Goal: Transaction & Acquisition: Book appointment/travel/reservation

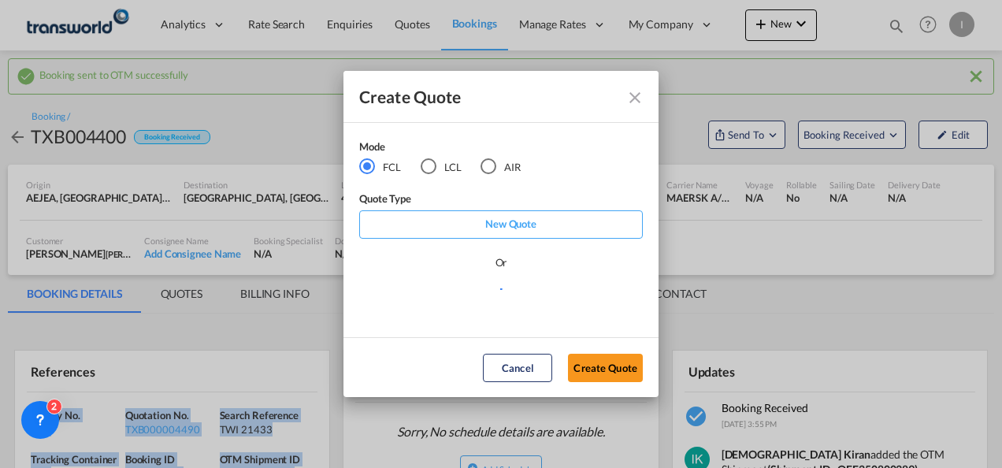
scroll to position [158, 0]
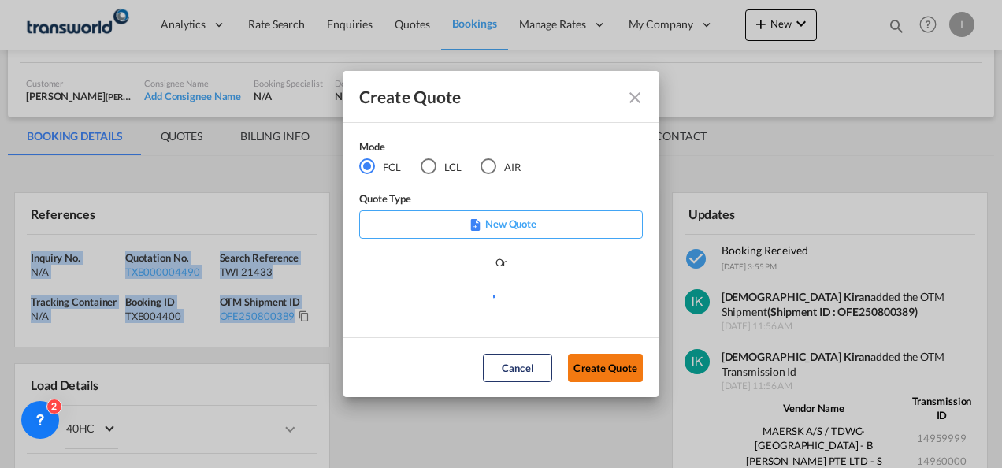
click at [580, 368] on button "Create Quote" at bounding box center [605, 368] width 75 height 28
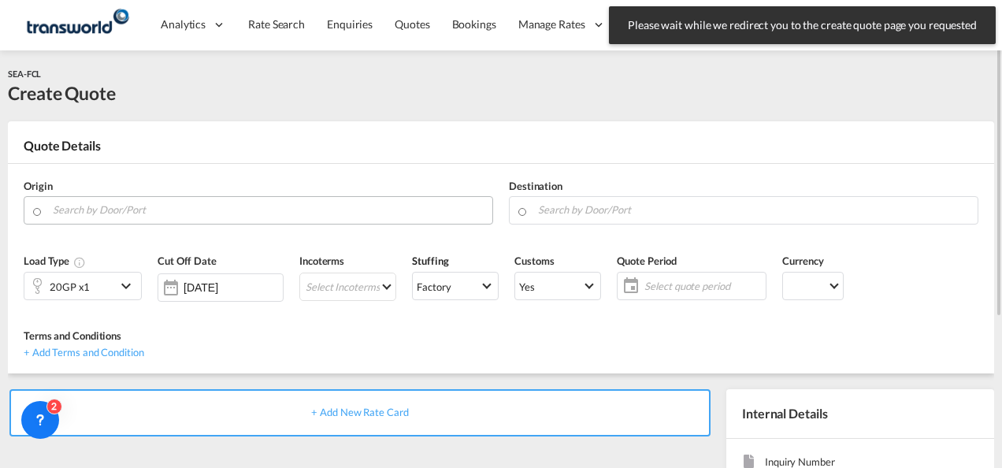
click at [153, 212] on input "Search by Door/Port" at bounding box center [269, 210] width 432 height 28
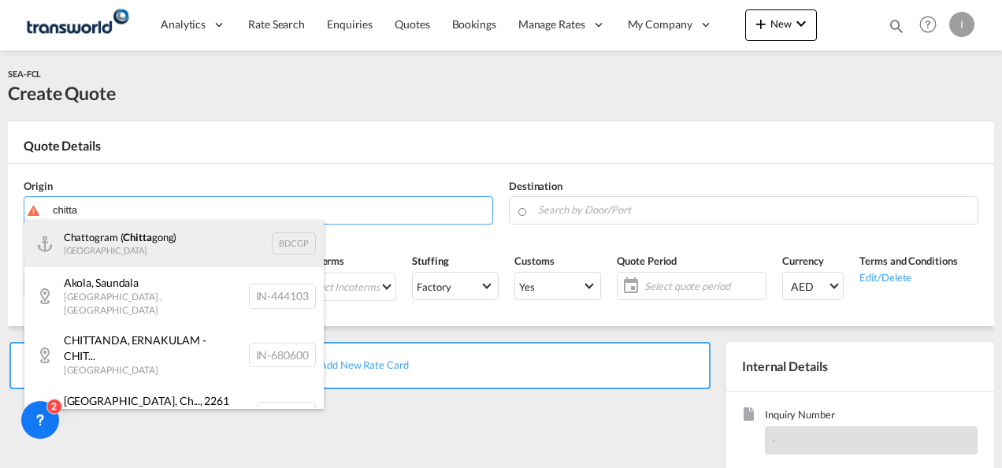
click at [125, 260] on div "Chattogram ( [PERSON_NAME]) Bangladesh BDCGP" at bounding box center [173, 243] width 299 height 47
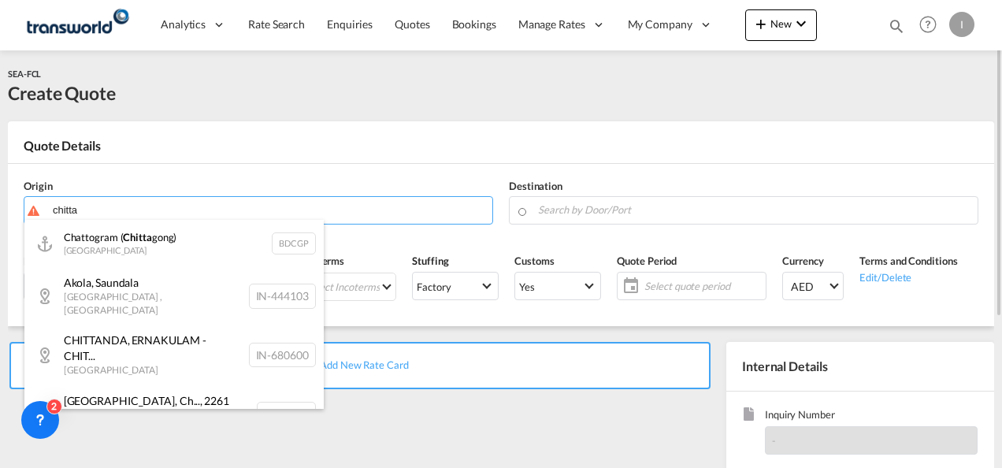
type input "Chattogram (Chittagong), BDCGP"
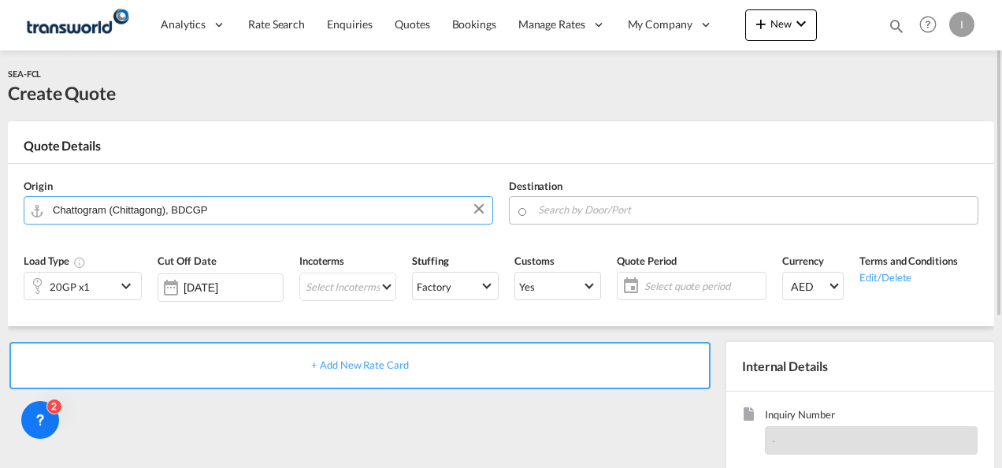
click at [572, 210] on input "Search by Door/Port" at bounding box center [754, 210] width 432 height 28
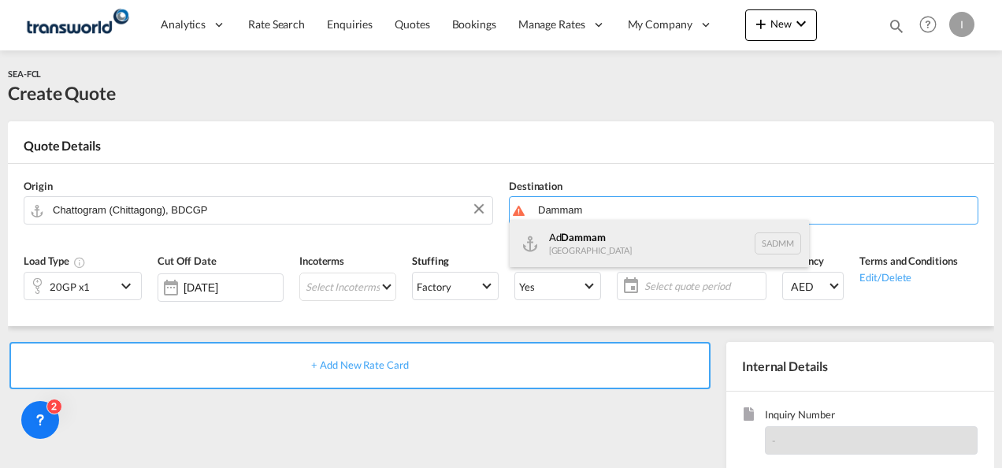
click at [570, 238] on div "Ad Dammam [GEOGRAPHIC_DATA] [GEOGRAPHIC_DATA]" at bounding box center [659, 243] width 299 height 47
type input "Ad Dammam, SADMM"
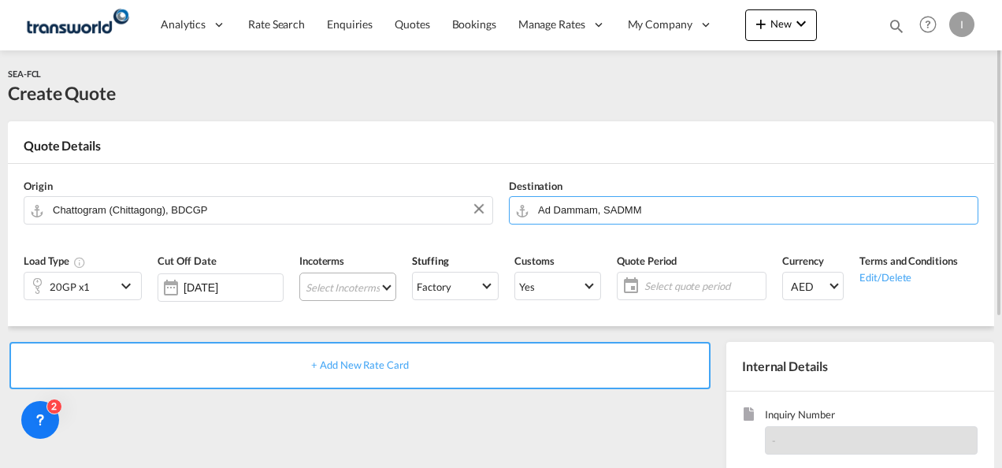
click at [353, 285] on md-select "Select Incoterms DPU - import Delivery at Place Unloaded EXW - export Ex Works …" at bounding box center [347, 287] width 97 height 28
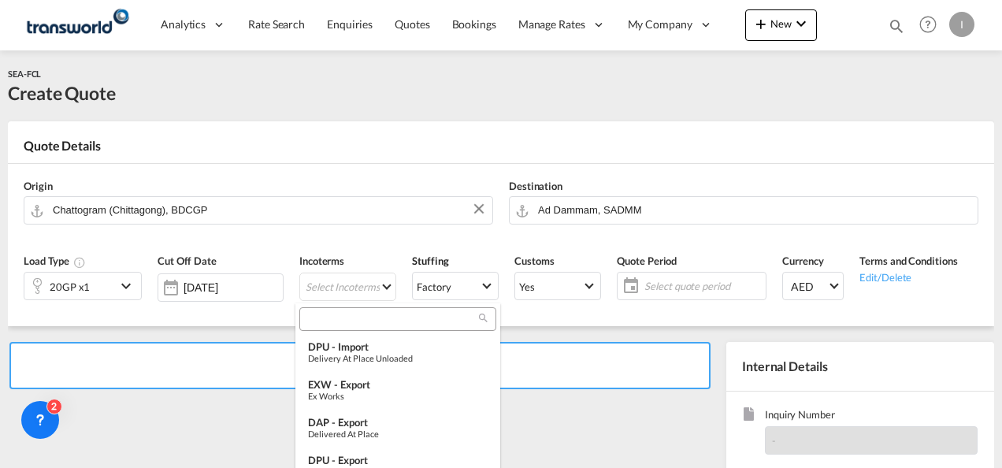
click at [328, 319] on input "search" at bounding box center [391, 319] width 175 height 14
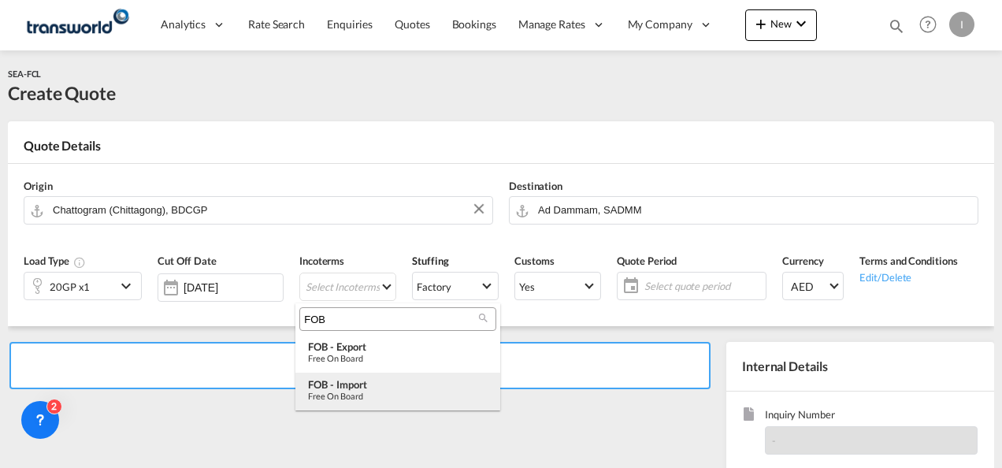
type input "FOB"
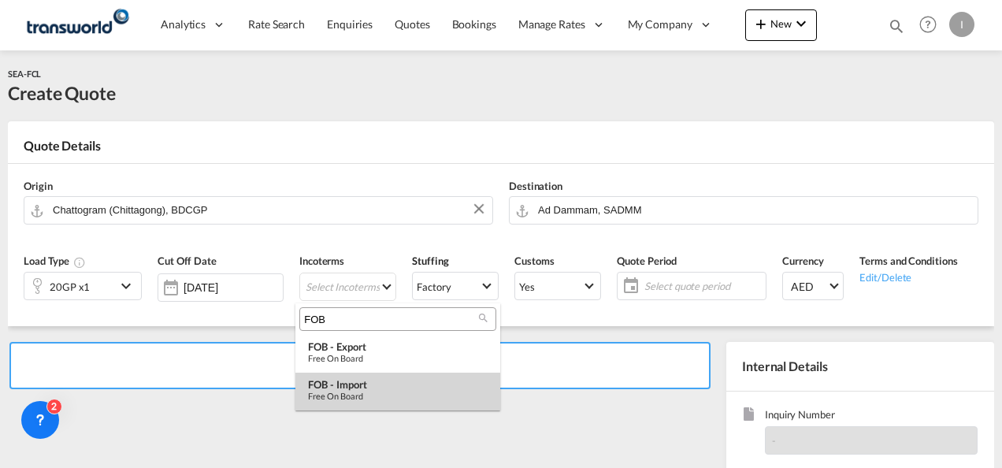
click at [336, 392] on div "Free on Board" at bounding box center [398, 396] width 180 height 10
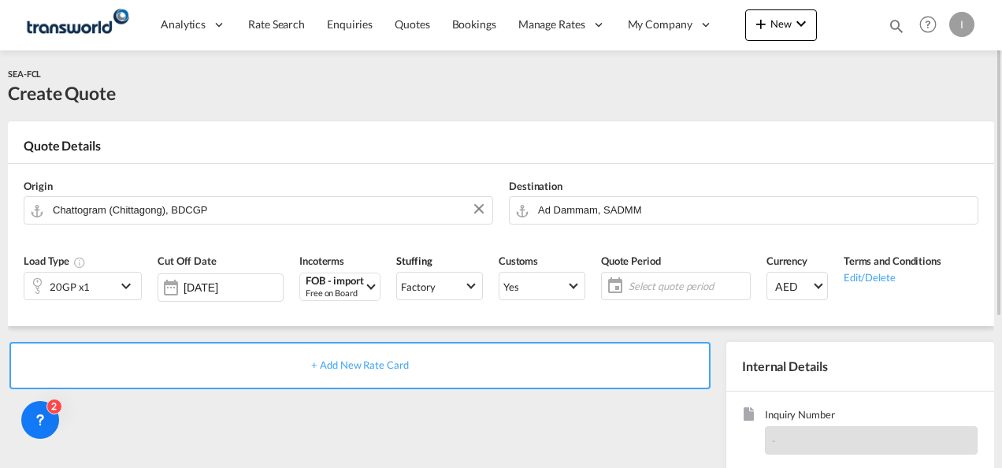
click at [723, 272] on div "Select quote period Select quote period August January February March April May…" at bounding box center [676, 286] width 150 height 28
click at [705, 282] on span "Select quote period" at bounding box center [687, 286] width 117 height 14
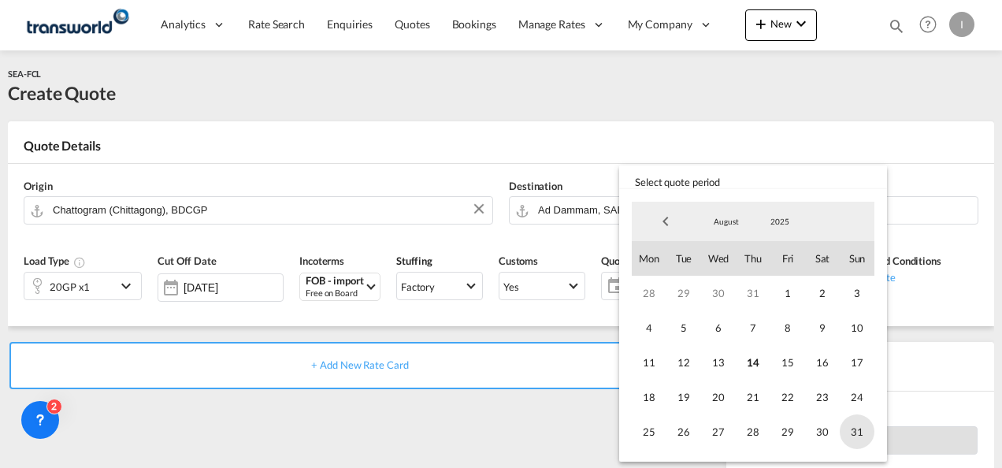
click at [854, 433] on span "31" at bounding box center [857, 431] width 35 height 35
drag, startPoint x: 492, startPoint y: 425, endPoint x: 514, endPoint y: 427, distance: 21.3
click at [493, 425] on md-backdrop at bounding box center [501, 234] width 1002 height 468
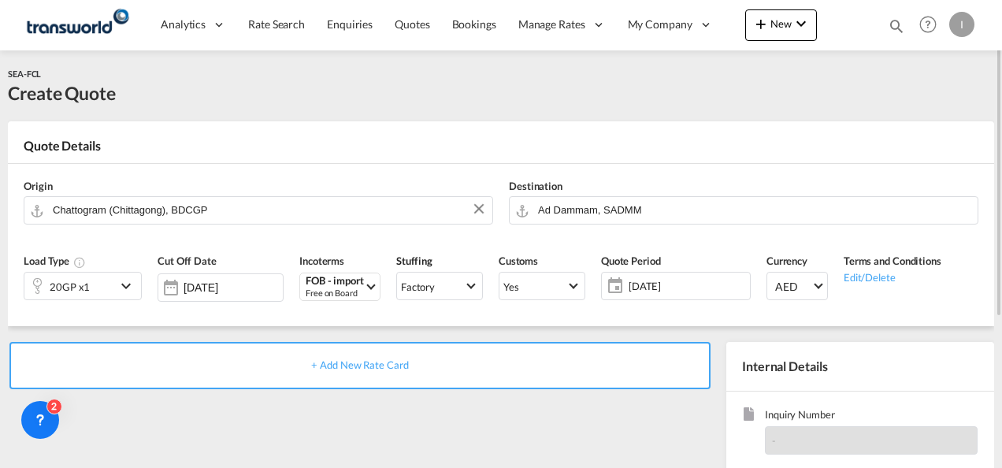
scroll to position [158, 0]
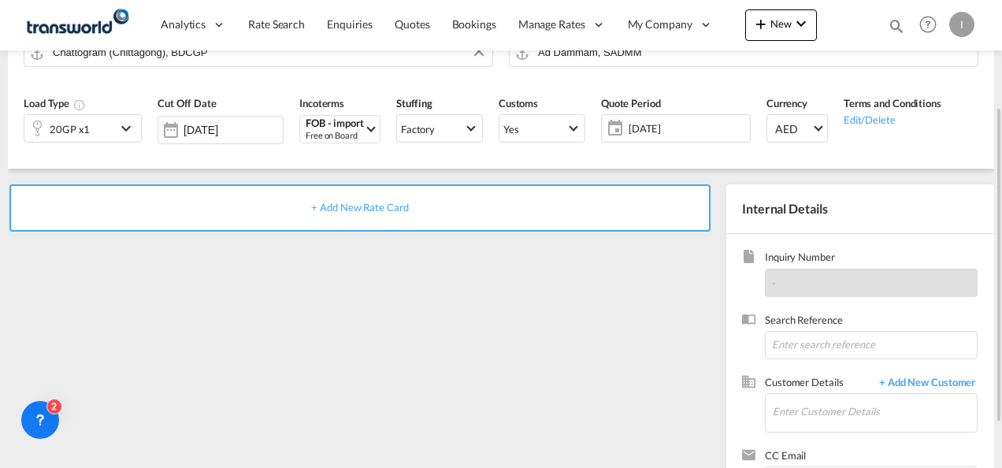
click at [811, 372] on div "Inquiry Number - Search Reference Customer Details + Add New Customer Enter Cus…" at bounding box center [860, 378] width 268 height 288
drag, startPoint x: 811, startPoint y: 372, endPoint x: 808, endPoint y: 345, distance: 26.9
click at [811, 345] on input at bounding box center [871, 345] width 213 height 28
click at [794, 340] on input at bounding box center [871, 345] width 213 height 28
paste input "TWI 21511"
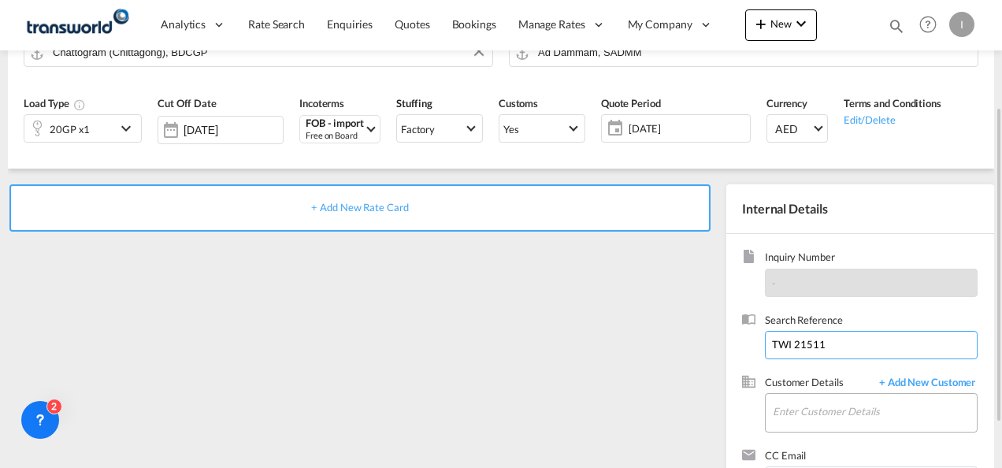
type input "TWI 21511"
click at [790, 411] on input "Enter Customer Details" at bounding box center [875, 411] width 204 height 35
type input "B"
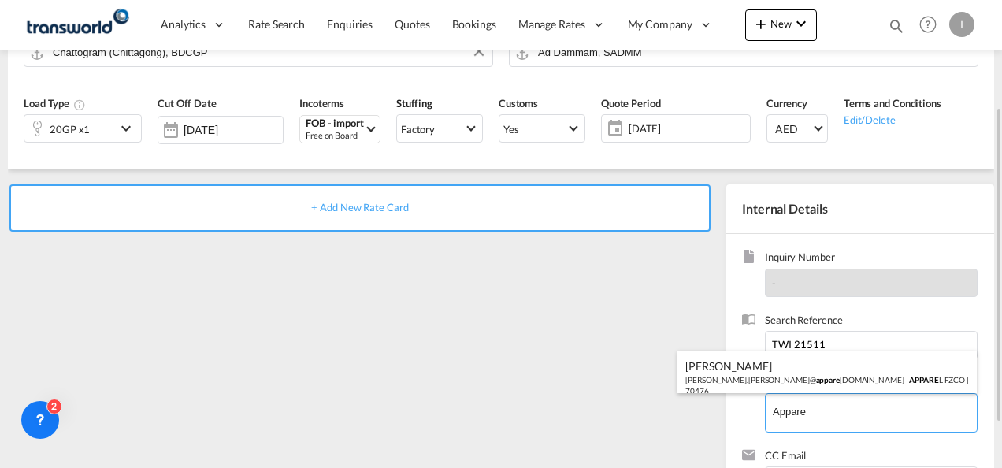
click at [771, 378] on div "[PERSON_NAME] [PERSON_NAME].[PERSON_NAME]@ appare [DOMAIN_NAME] | APPARE L FZCO…" at bounding box center [827, 378] width 299 height 54
type input "APPAREL FZCO, [PERSON_NAME], [PERSON_NAME][EMAIL_ADDRESS][PERSON_NAME][DOMAIN_N…"
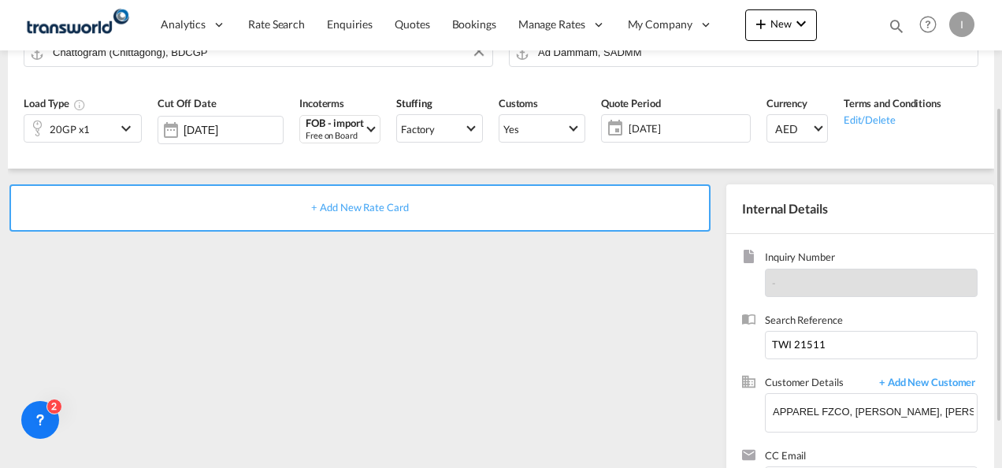
click at [353, 199] on div "+ Add New Rate Card" at bounding box center [359, 207] width 701 height 47
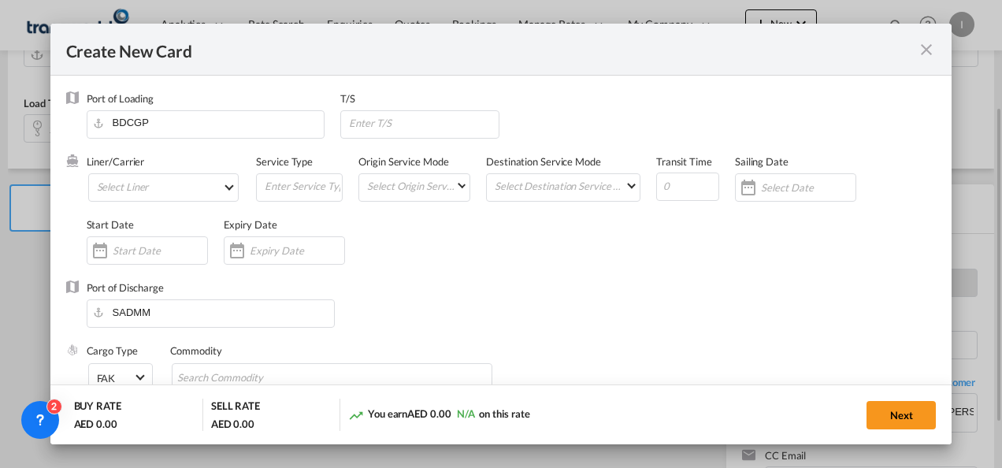
type input "Basic Ocean Freight"
select select "per equipment"
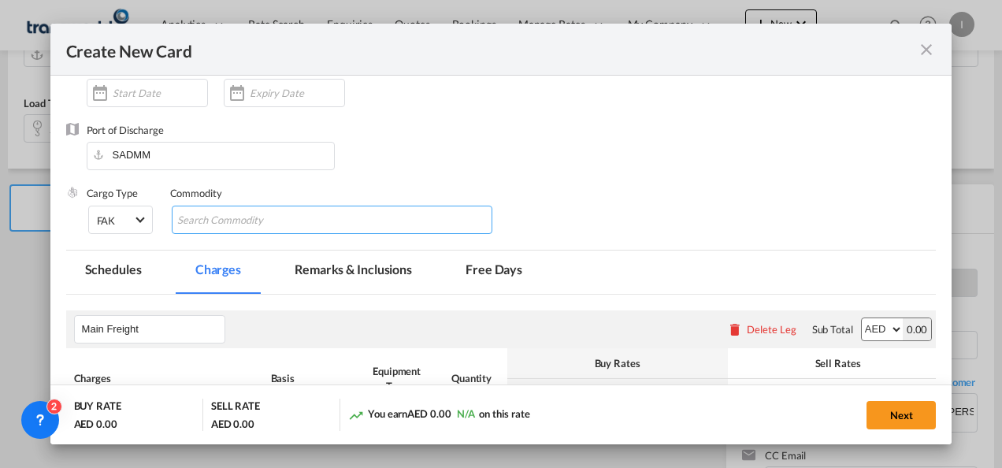
click at [256, 222] on input "Chips input." at bounding box center [249, 220] width 144 height 25
type input "General Cargo"
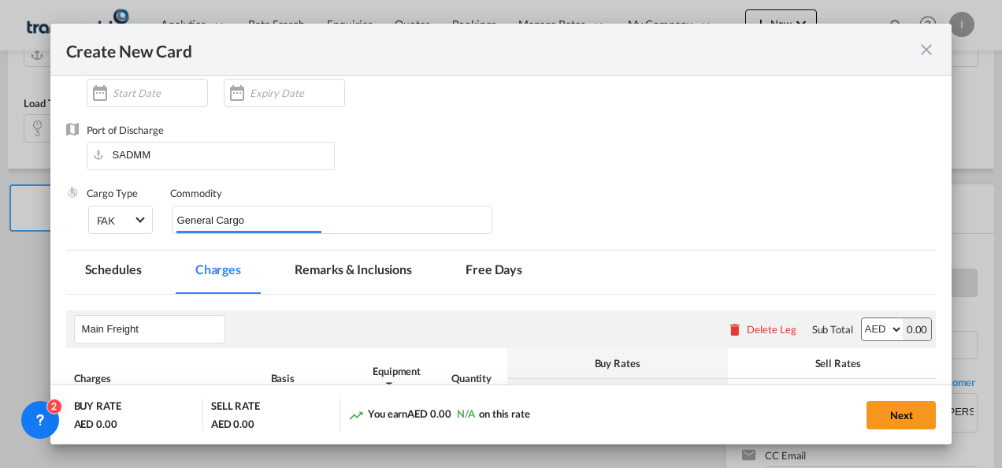
click at [460, 143] on div "Port of Discharge [GEOGRAPHIC_DATA]" at bounding box center [501, 154] width 871 height 63
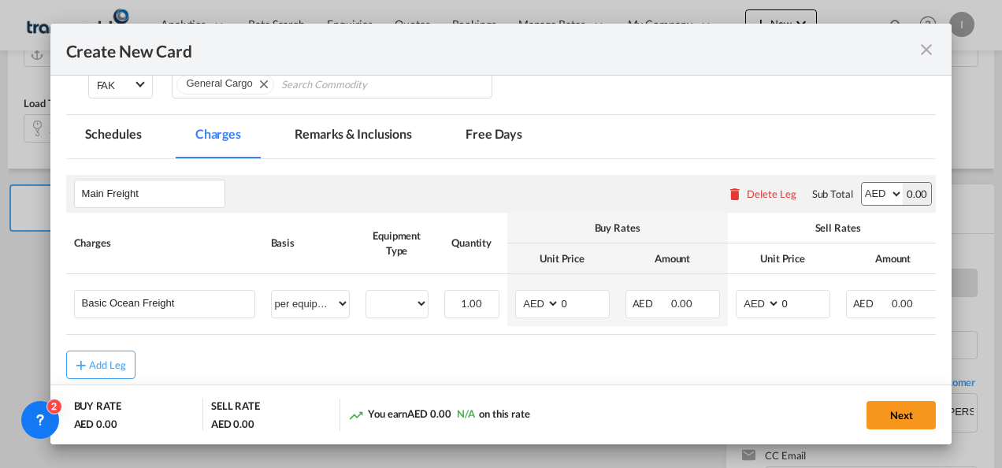
scroll to position [373, 0]
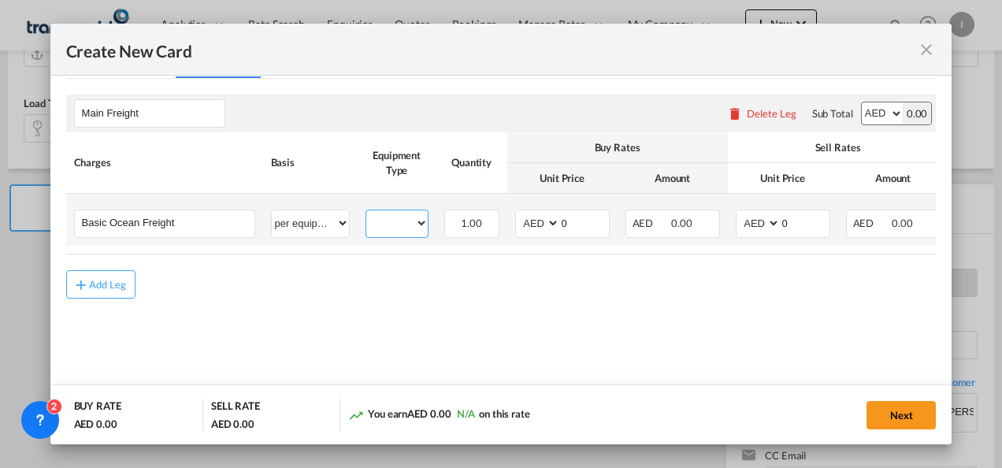
click at [396, 221] on select "20GP" at bounding box center [396, 223] width 61 height 21
select select "20GP"
click at [366, 213] on select "20GP" at bounding box center [396, 223] width 61 height 21
click at [537, 225] on select "AED AFN ALL AMD ANG AOA ARS AUD AWG AZN BAM BBD BDT BGN BHD BIF BMD BND [PERSON…" at bounding box center [538, 223] width 41 height 21
select select "string:USD"
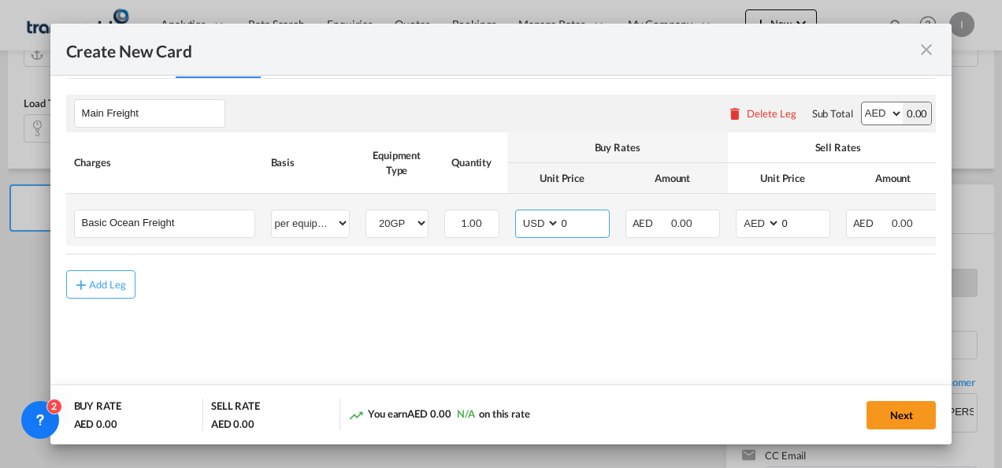
click at [518, 213] on select "AED AFN ALL AMD ANG AOA ARS AUD AWG AZN BAM BBD BDT BGN BHD BIF BMD BND [PERSON…" at bounding box center [538, 223] width 41 height 21
drag, startPoint x: 568, startPoint y: 224, endPoint x: 552, endPoint y: 220, distance: 17.0
click at [552, 223] on md-input-container "AED AFN ALL AMD ANG AOA ARS AUD AWG AZN BAM BBD BDT BGN BHD BIF BMD BND [PERSON…" at bounding box center [562, 224] width 95 height 28
type input "1170"
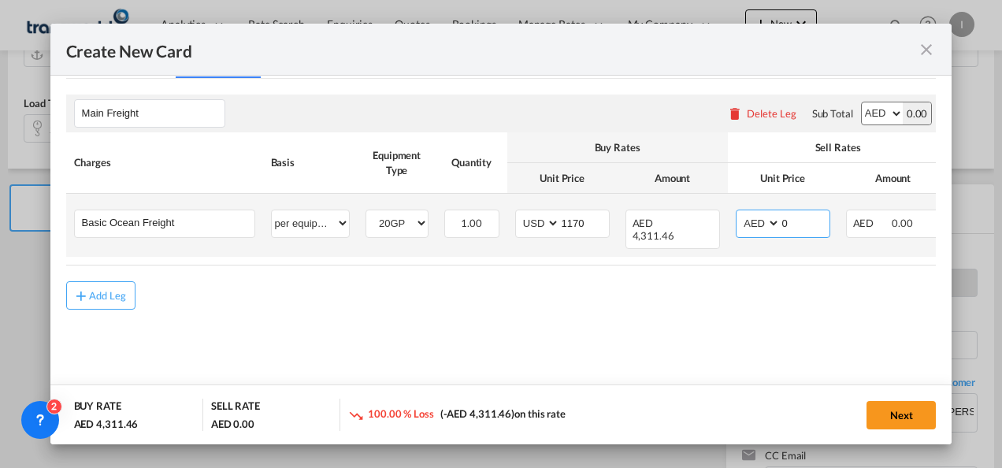
click at [765, 224] on select "AED AFN ALL AMD ANG AOA ARS AUD AWG AZN BAM BBD BDT BGN BHD BIF BMD BND [PERSON…" at bounding box center [759, 223] width 41 height 21
select select "string:USD"
click at [739, 213] on select "AED AFN ALL AMD ANG AOA ARS AUD AWG AZN BAM BBD BDT BGN BHD BIF BMD BND [PERSON…" at bounding box center [759, 223] width 41 height 21
drag, startPoint x: 789, startPoint y: 211, endPoint x: 761, endPoint y: 216, distance: 28.0
click at [761, 216] on md-input-container "AED AFN ALL AMD ANG AOA ARS AUD AWG AZN BAM BBD BDT BGN BHD BIF BMD BND [PERSON…" at bounding box center [783, 224] width 95 height 28
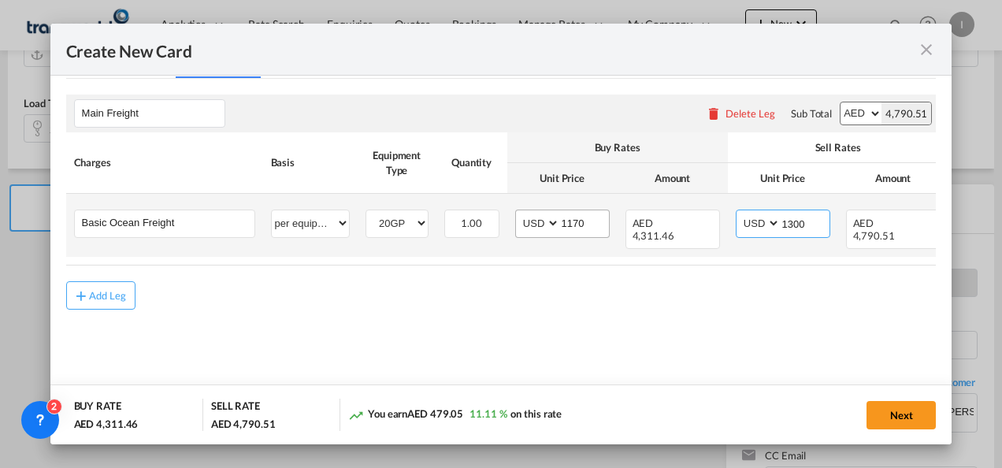
type input "1300"
click at [593, 214] on input "1170" at bounding box center [584, 222] width 49 height 24
click at [580, 221] on input "1175" at bounding box center [584, 222] width 49 height 24
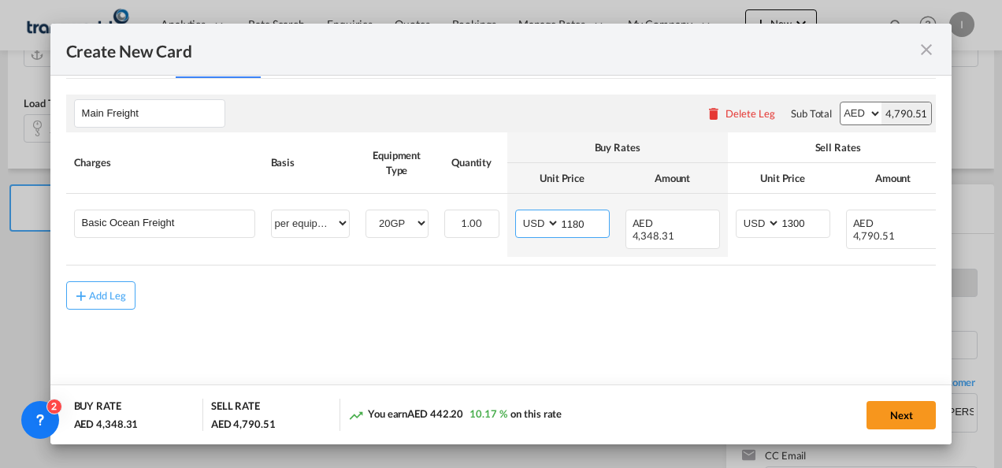
type input "1180"
click at [490, 313] on md-content "Main Freight Please enter leg name Leg Name Already Exists Delete Leg Sub Total…" at bounding box center [501, 225] width 871 height 292
click at [924, 413] on button "Next" at bounding box center [901, 415] width 69 height 28
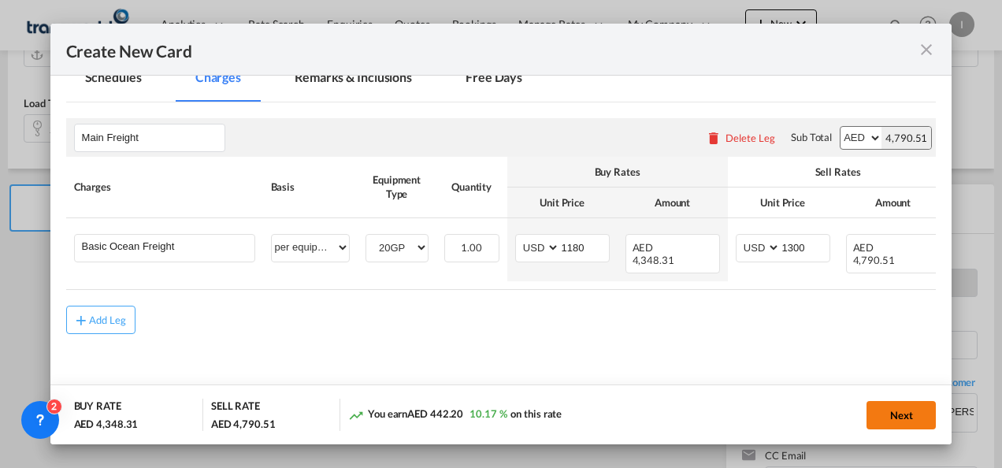
scroll to position [0, 0]
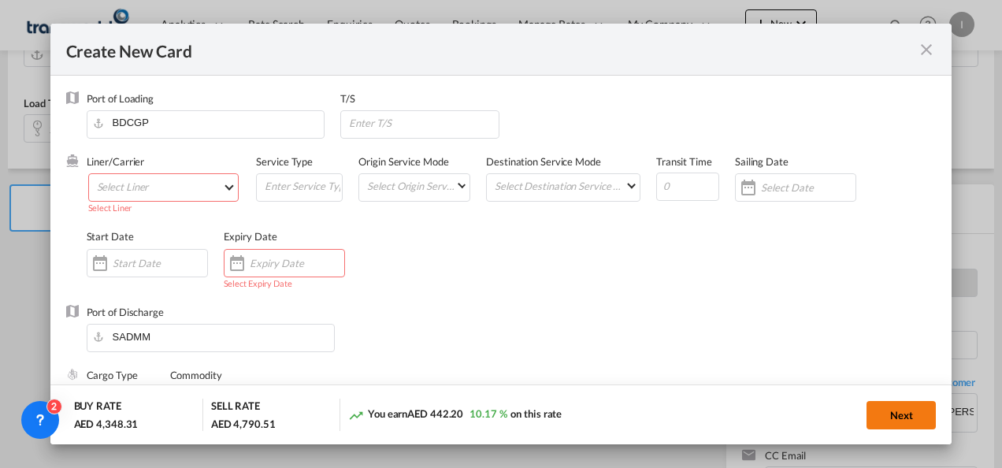
click at [921, 413] on button "Next" at bounding box center [901, 415] width 69 height 28
click at [274, 246] on div "Expiry Date Select Expiry Date" at bounding box center [292, 267] width 137 height 76
click at [286, 249] on div "Create New CardPort ..." at bounding box center [284, 263] width 121 height 28
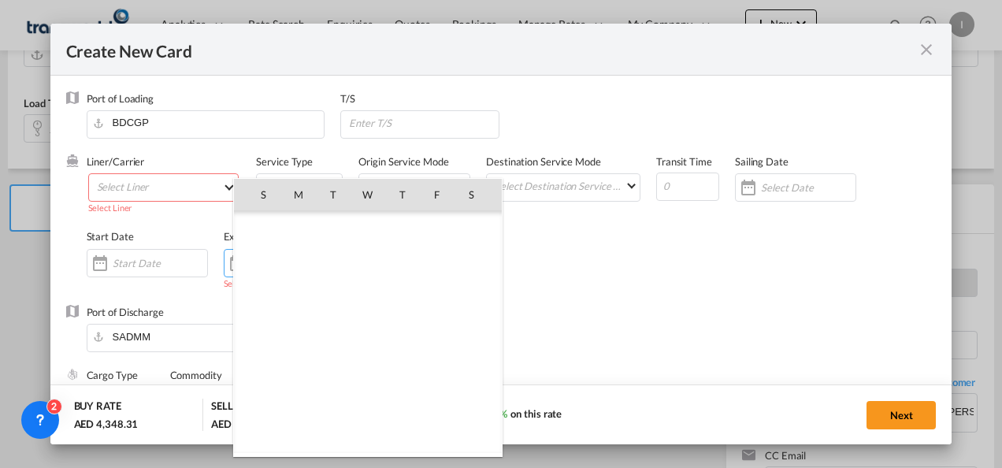
scroll to position [364787, 0]
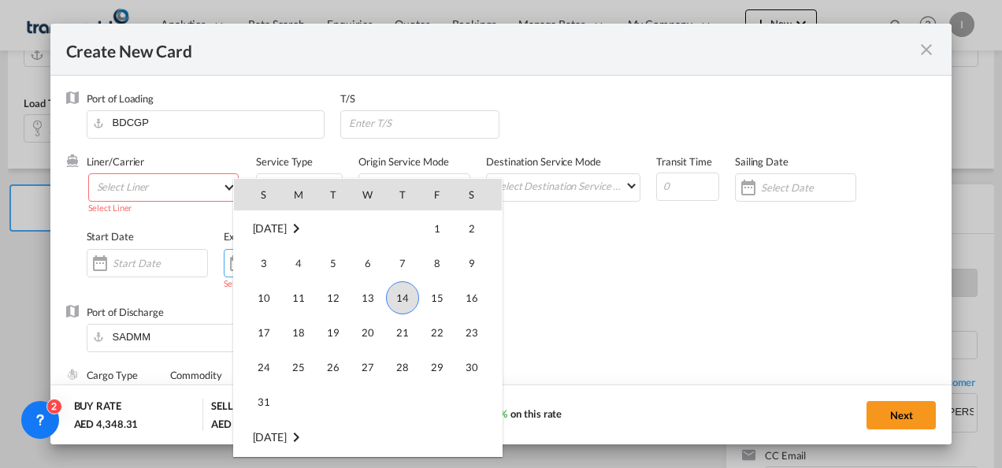
click at [258, 400] on span "31" at bounding box center [264, 402] width 32 height 32
type input "[DATE]"
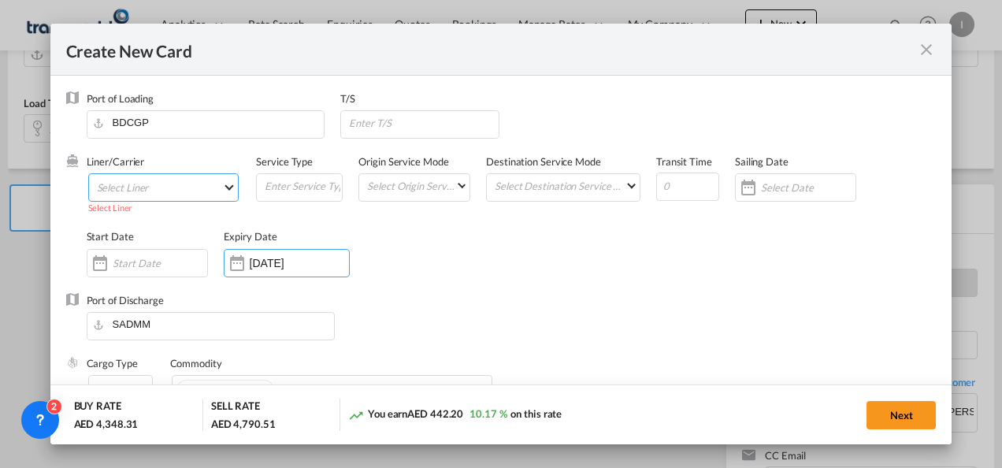
click at [144, 191] on md-select "Select Liner 2HM LOGISTICS D.O.O 2HM LOGISTICS D.O.O. / TDWC-CAPODISTRI 2HM LOG…" at bounding box center [163, 187] width 151 height 28
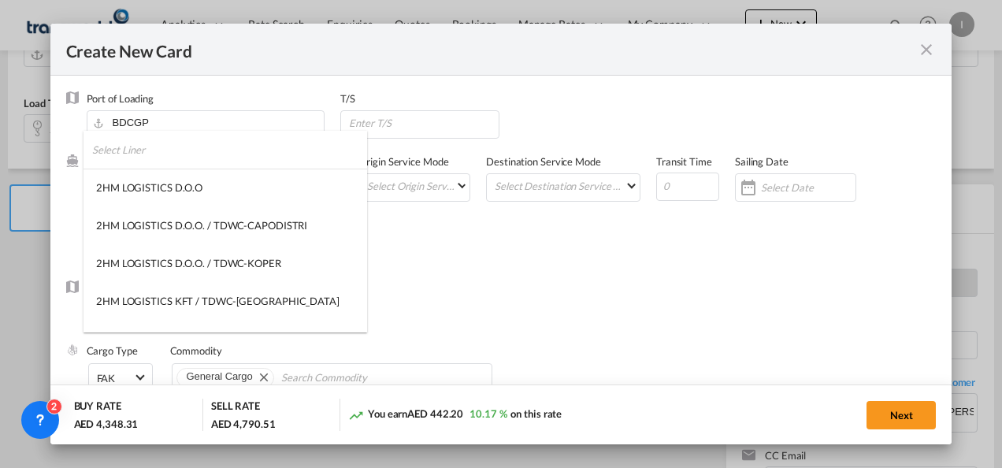
click at [131, 164] on input "search" at bounding box center [229, 150] width 275 height 38
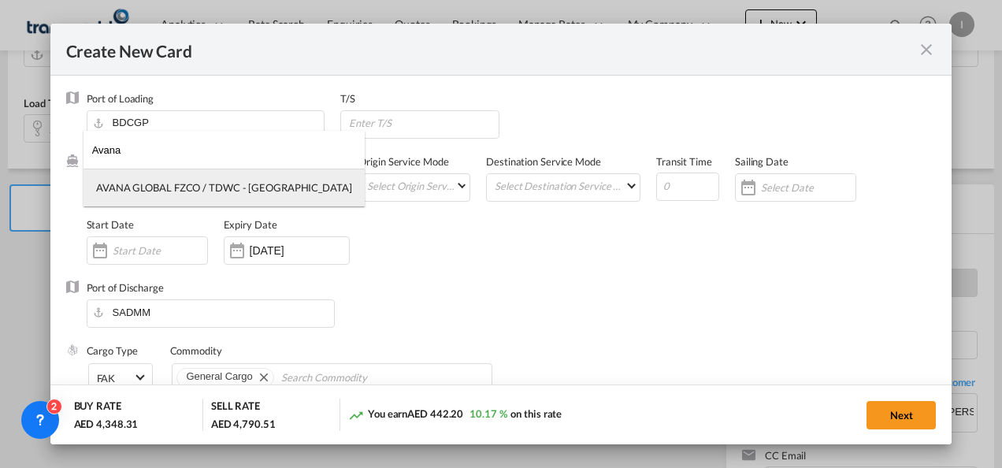
type input "Avana"
click at [149, 189] on div "AVANA GLOBAL FZCO / TDWC - [GEOGRAPHIC_DATA]" at bounding box center [224, 187] width 256 height 14
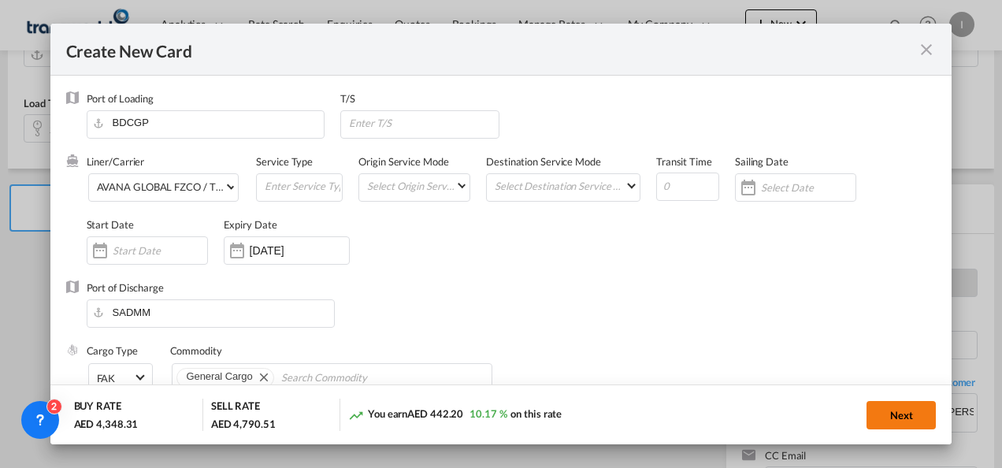
click at [887, 418] on button "Next" at bounding box center [901, 415] width 69 height 28
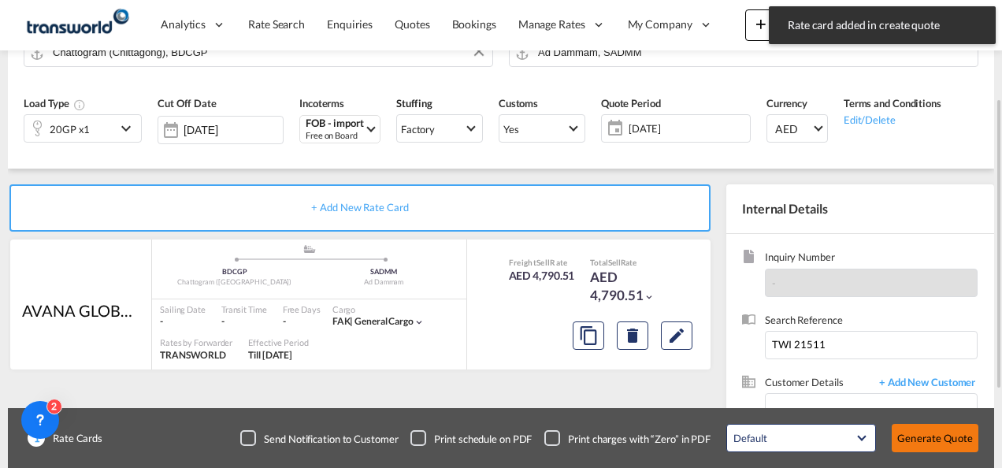
click at [920, 437] on button "Generate Quote" at bounding box center [935, 438] width 87 height 28
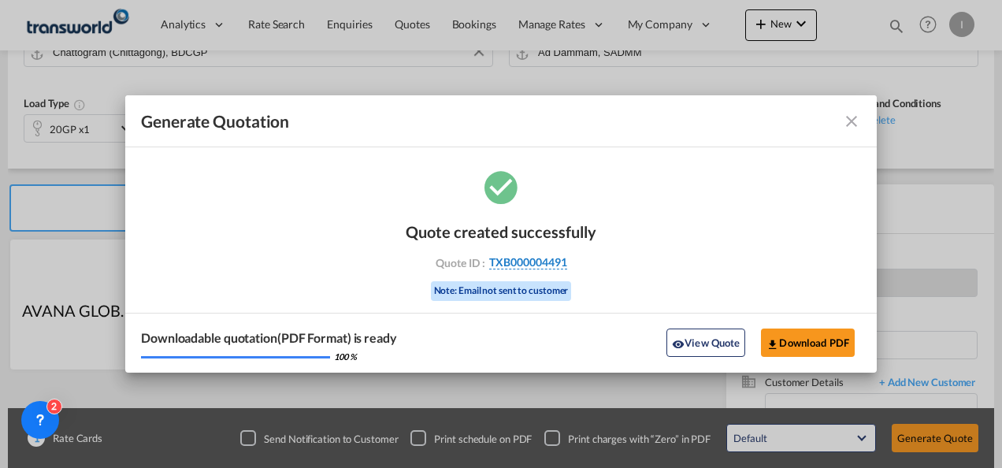
click at [524, 265] on span "TXB000004491" at bounding box center [528, 262] width 78 height 14
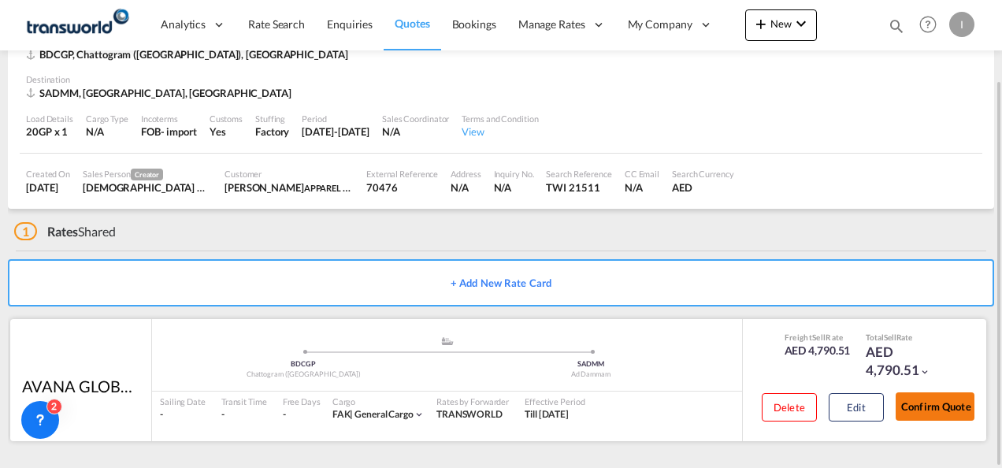
click at [941, 400] on button "Confirm Quote" at bounding box center [935, 406] width 79 height 28
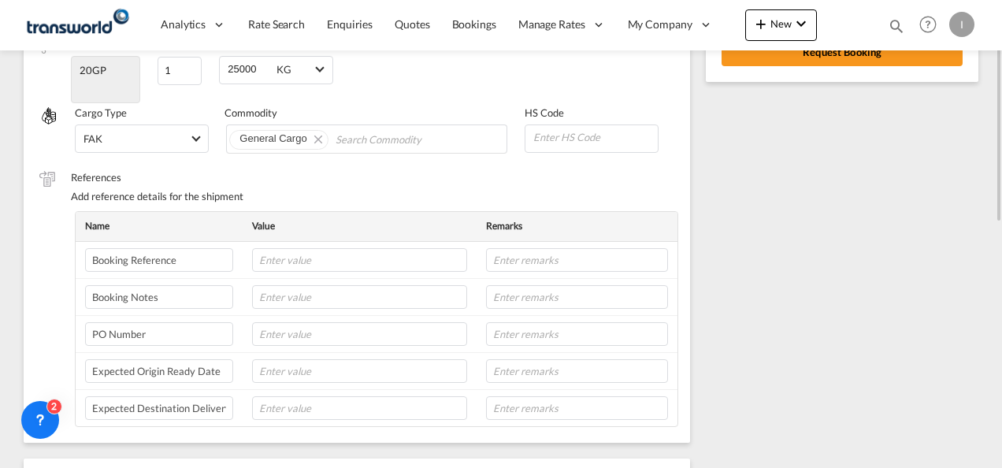
scroll to position [245, 0]
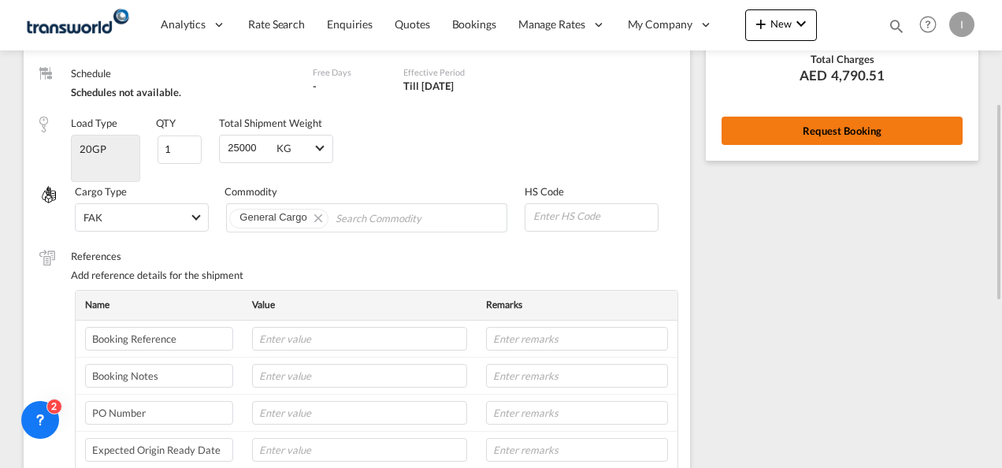
click at [769, 122] on button "Request Booking" at bounding box center [842, 131] width 241 height 28
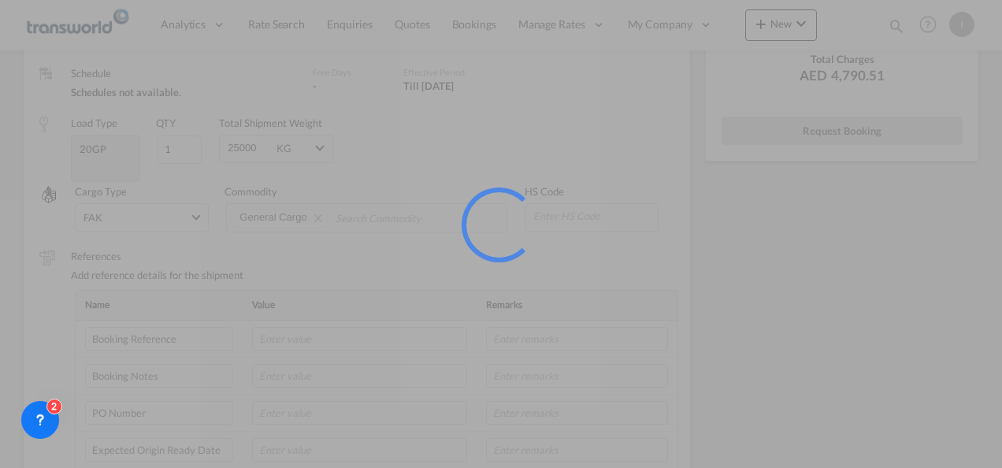
scroll to position [29, 0]
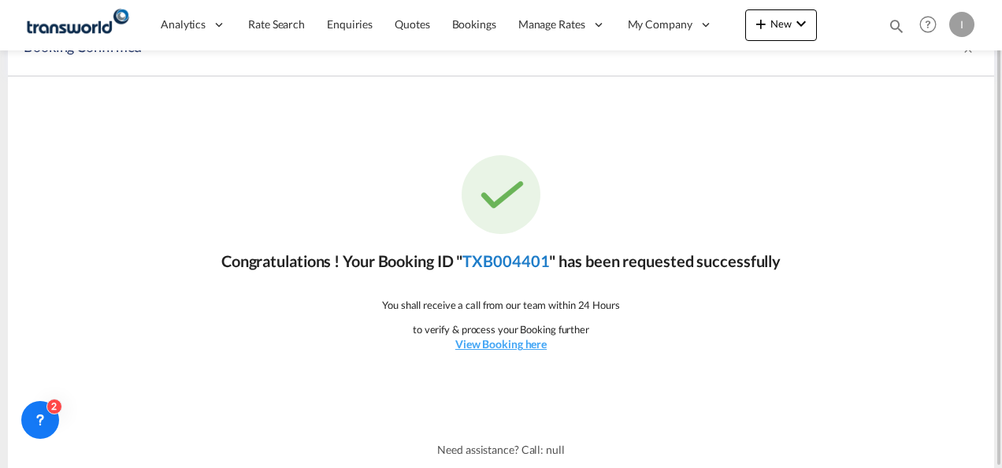
click at [511, 265] on link "TXB004401" at bounding box center [506, 260] width 87 height 19
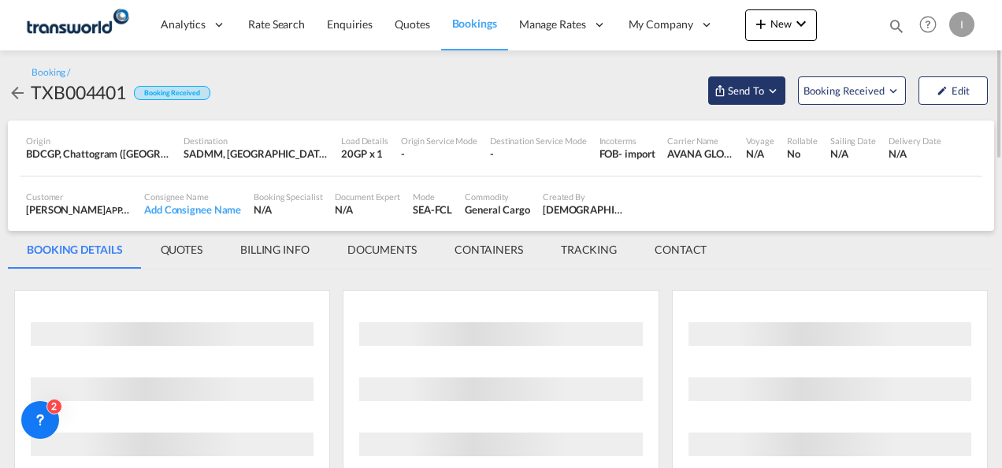
click at [739, 95] on span "Send To" at bounding box center [745, 91] width 39 height 16
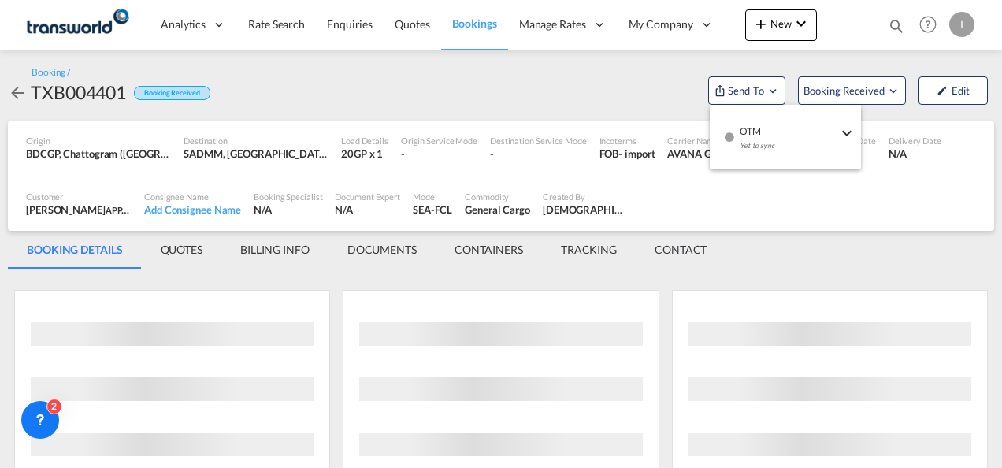
click at [752, 135] on div "Yet to sync" at bounding box center [789, 149] width 98 height 33
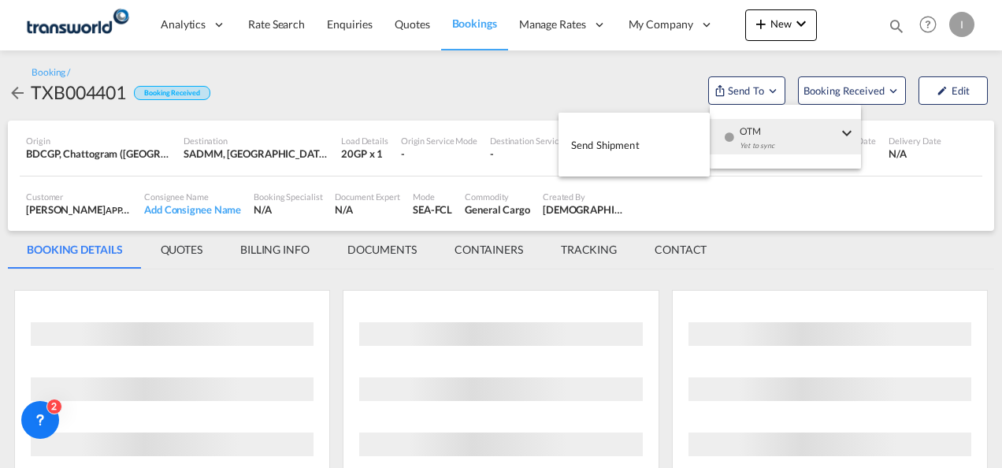
click at [639, 146] on span "Send Shipment" at bounding box center [605, 144] width 69 height 25
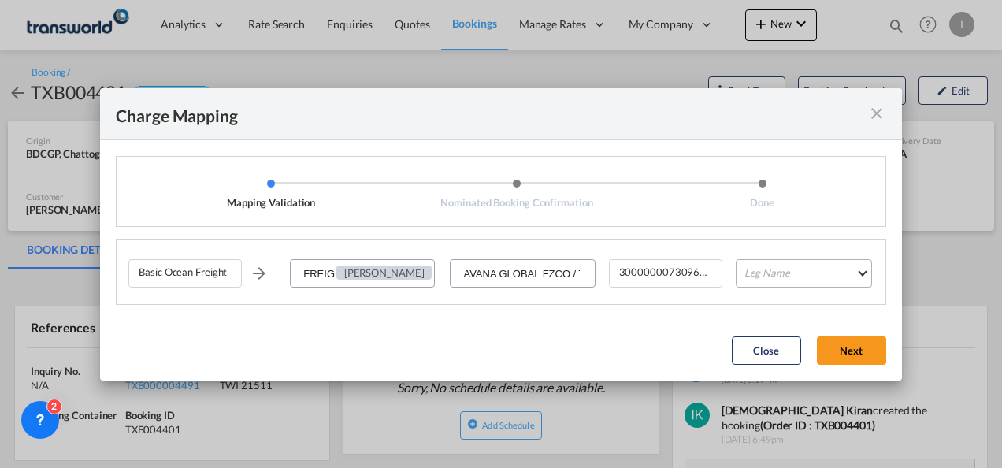
click at [773, 275] on md-select "Leg Name HANDLING ORIGIN VESSEL HANDLING DESTINATION OTHERS TL PICK UP CUSTOMS …" at bounding box center [804, 273] width 136 height 28
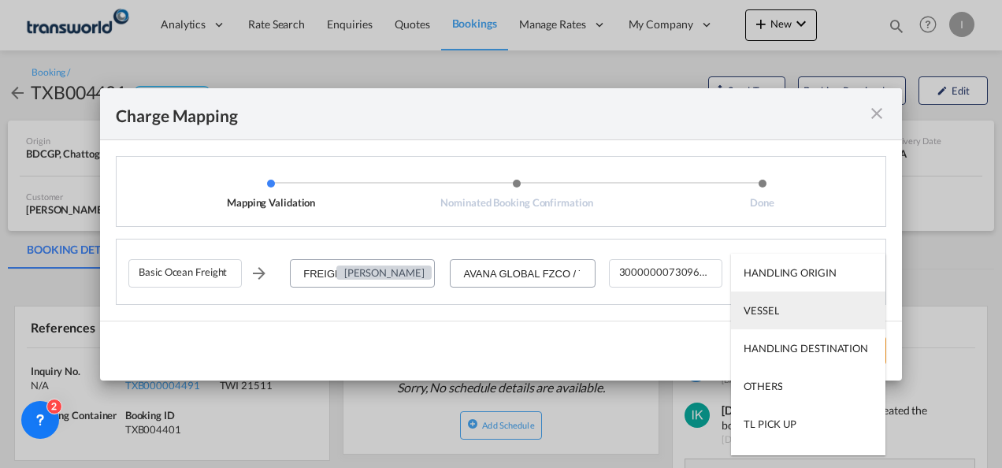
click at [756, 314] on div "VESSEL" at bounding box center [761, 310] width 35 height 14
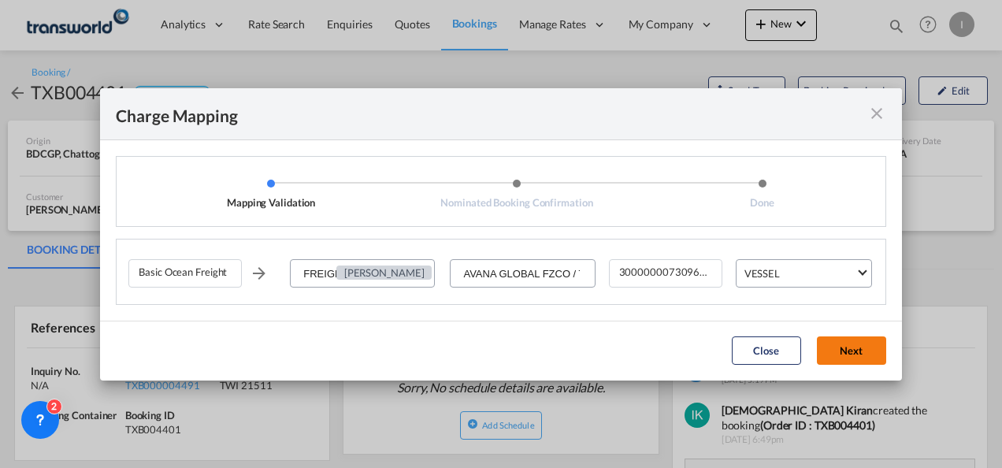
click at [849, 357] on button "Next" at bounding box center [851, 350] width 69 height 28
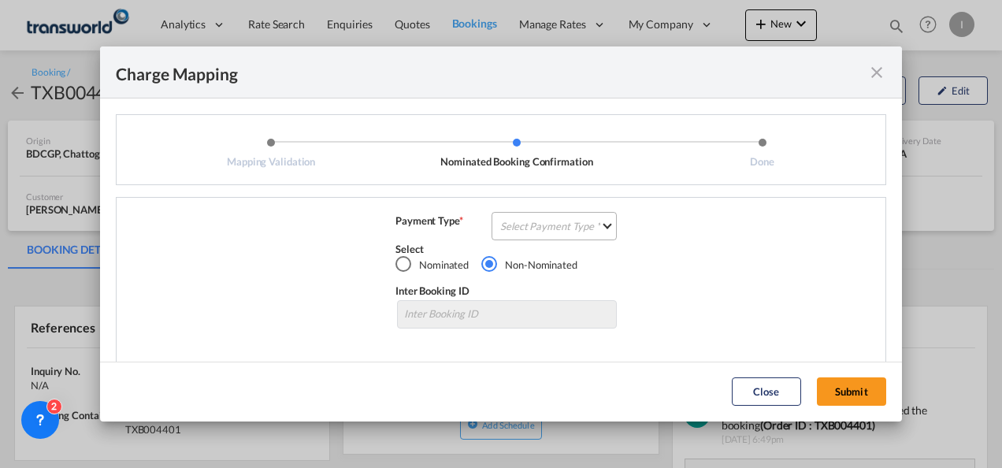
click at [552, 222] on md-select "Select Payment Type COLLECT PREPAID" at bounding box center [554, 226] width 125 height 28
click at [543, 238] on md-option "COLLECT" at bounding box center [552, 226] width 139 height 38
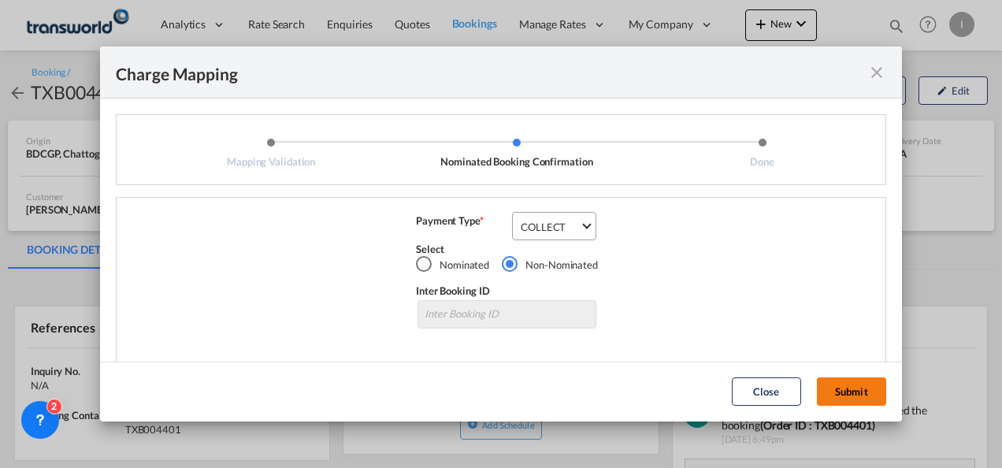
click at [868, 401] on button "Submit" at bounding box center [851, 391] width 69 height 28
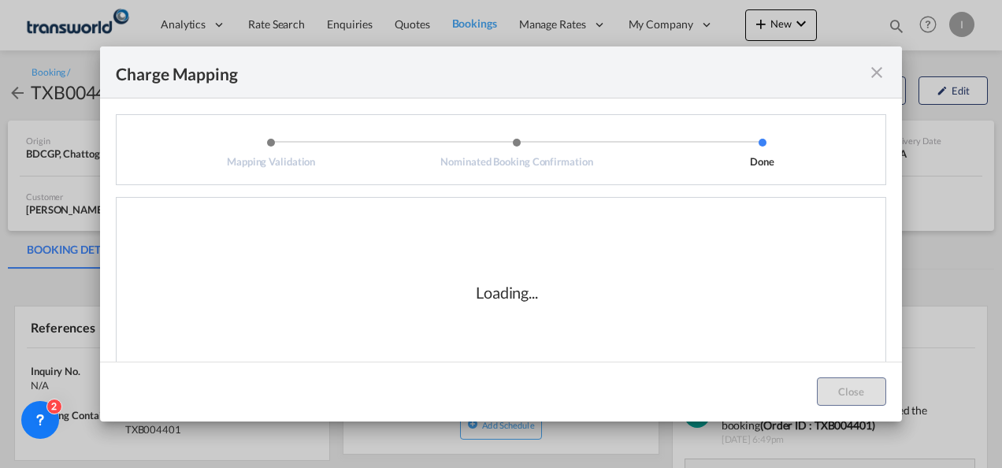
click at [556, 331] on div "Loading..." at bounding box center [506, 293] width 757 height 158
click at [577, 329] on div "Loading..." at bounding box center [506, 293] width 757 height 158
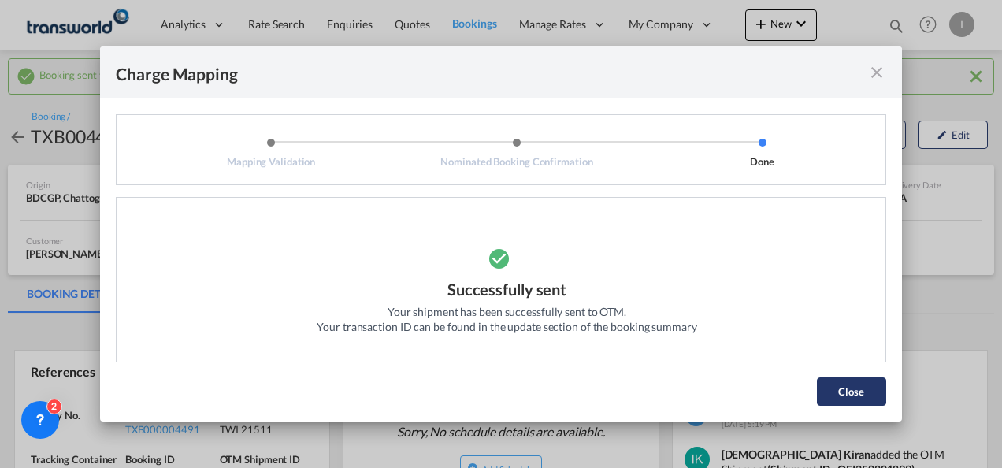
click at [836, 386] on button "Close" at bounding box center [851, 391] width 69 height 28
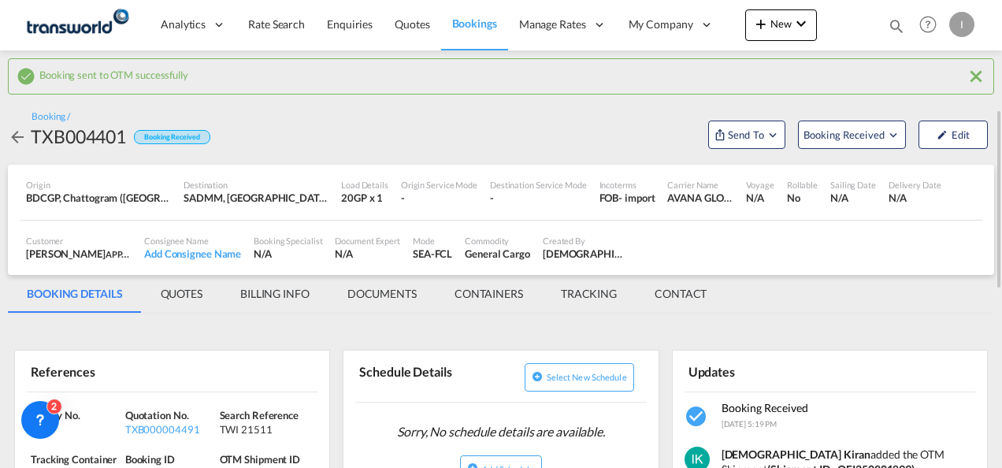
scroll to position [79, 0]
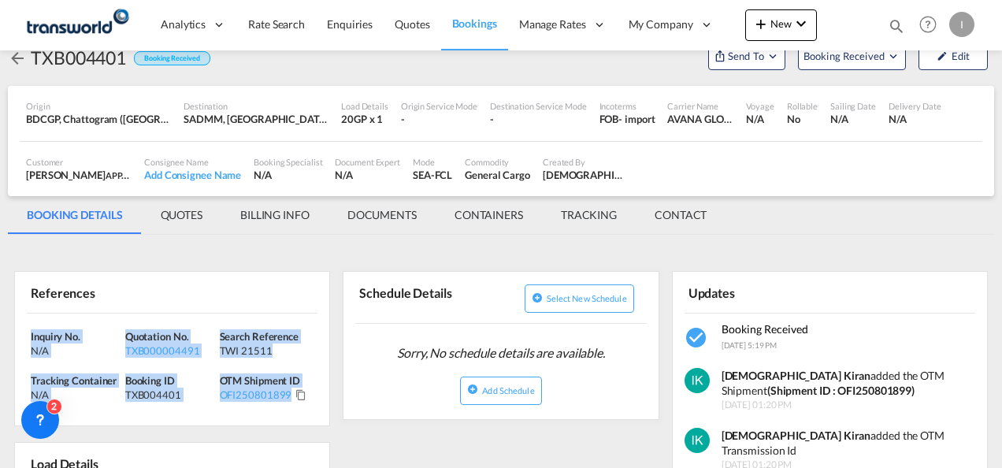
drag, startPoint x: 314, startPoint y: 401, endPoint x: -3, endPoint y: 328, distance: 325.1
click at [0, 328] on html "Analytics Reports Dashboard Rate Search Enquiries Quotes" at bounding box center [501, 234] width 1002 height 468
copy div "Inquiry No. N/A Quotation No. TXB000004491 Search Reference TWI 21511 Tracking …"
click at [411, 27] on span "Quotes" at bounding box center [412, 23] width 35 height 13
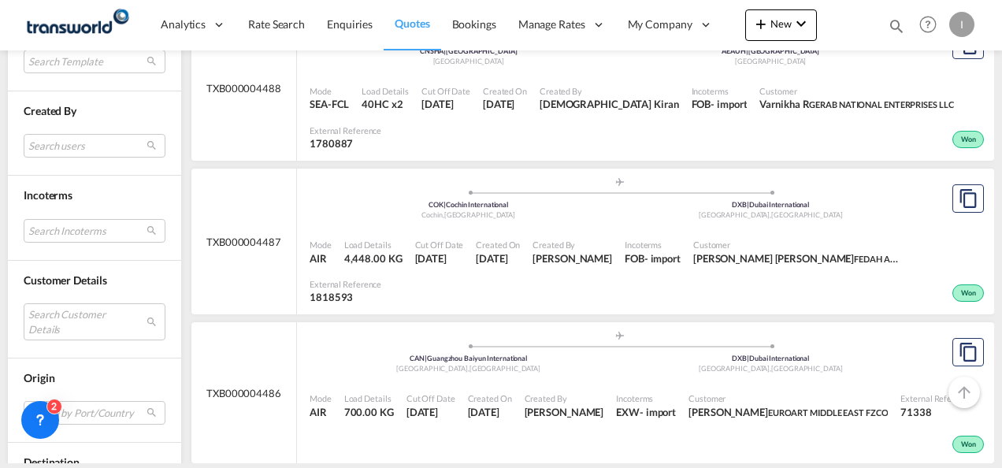
scroll to position [630, 0]
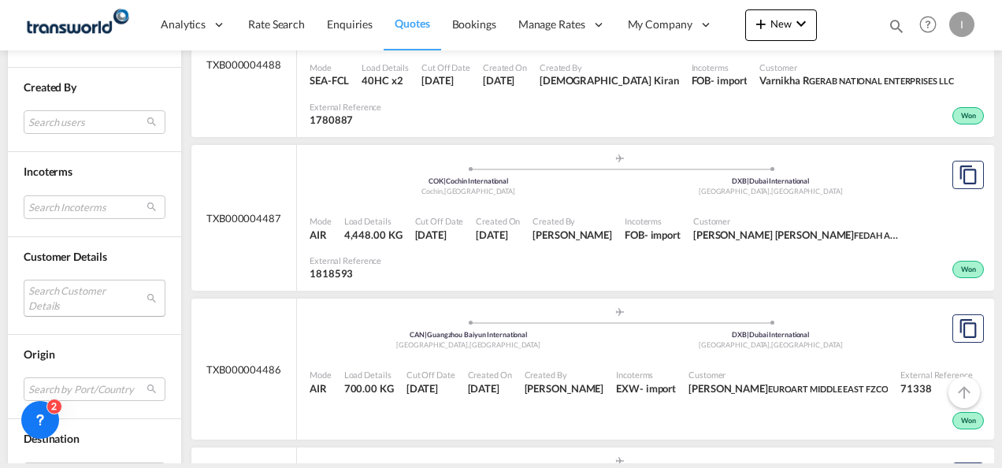
click at [53, 292] on md-select "Search Customer Details user name user [PERSON_NAME] [PERSON_NAME] [PERSON_NAME…" at bounding box center [95, 298] width 142 height 36
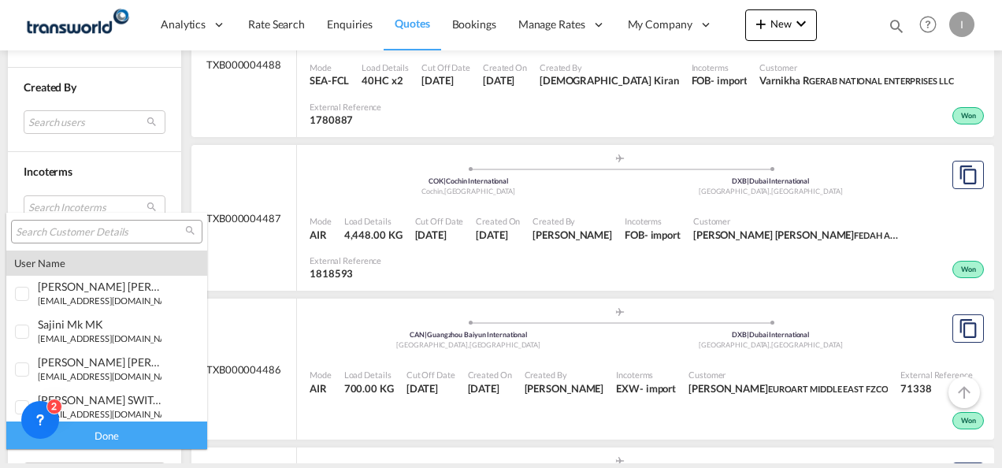
click at [54, 235] on input "search" at bounding box center [100, 232] width 169 height 14
click at [15, 199] on md-backdrop at bounding box center [501, 234] width 1002 height 468
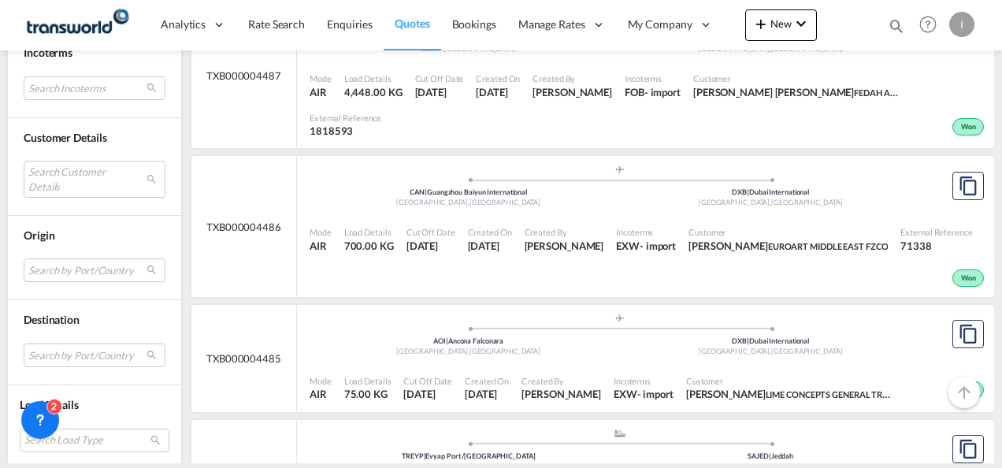
scroll to position [788, 0]
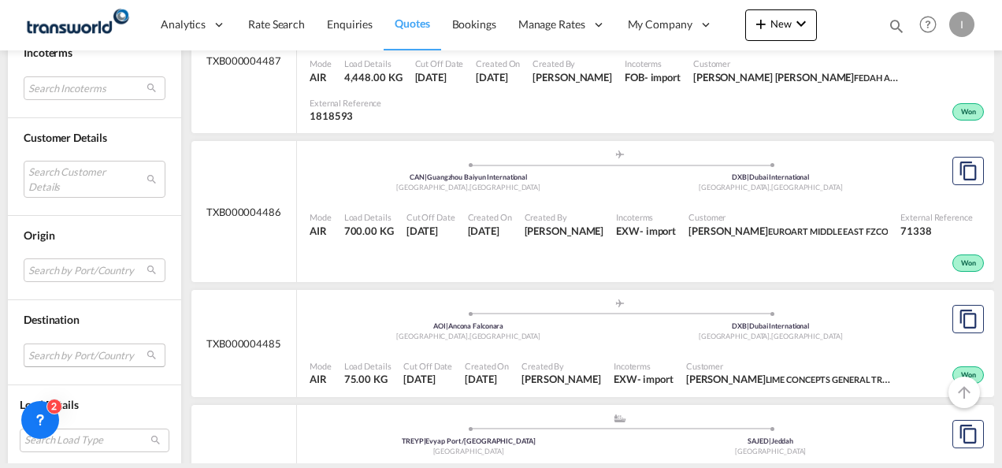
click at [58, 344] on md-select "Search by Port/Country JPNIC nichinan [GEOGRAPHIC_DATA] AEAMF mussafah [GEOGRAP…" at bounding box center [95, 356] width 142 height 24
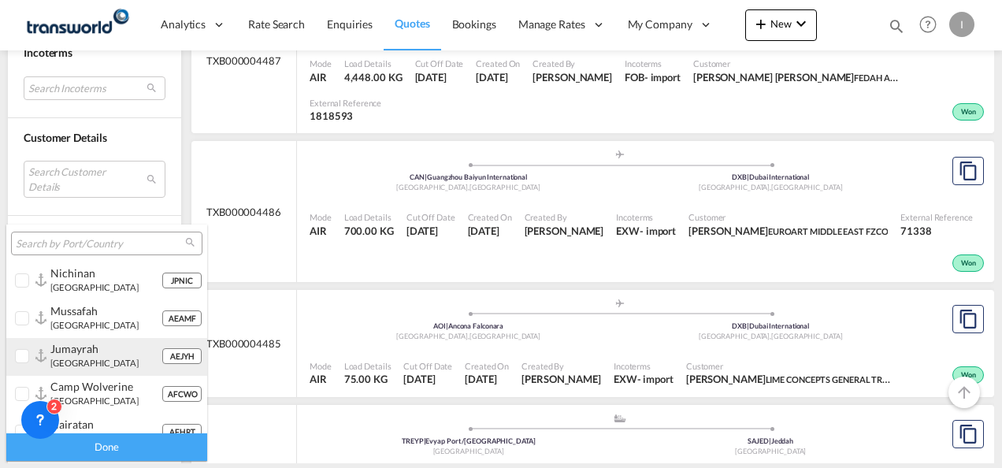
click at [58, 351] on div "jumayrah" at bounding box center [105, 348] width 111 height 13
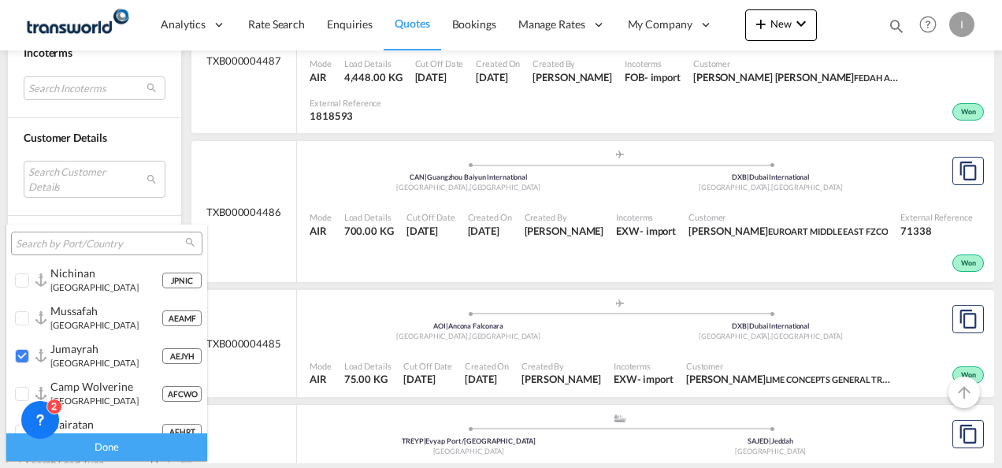
click at [50, 248] on input "search" at bounding box center [100, 244] width 169 height 14
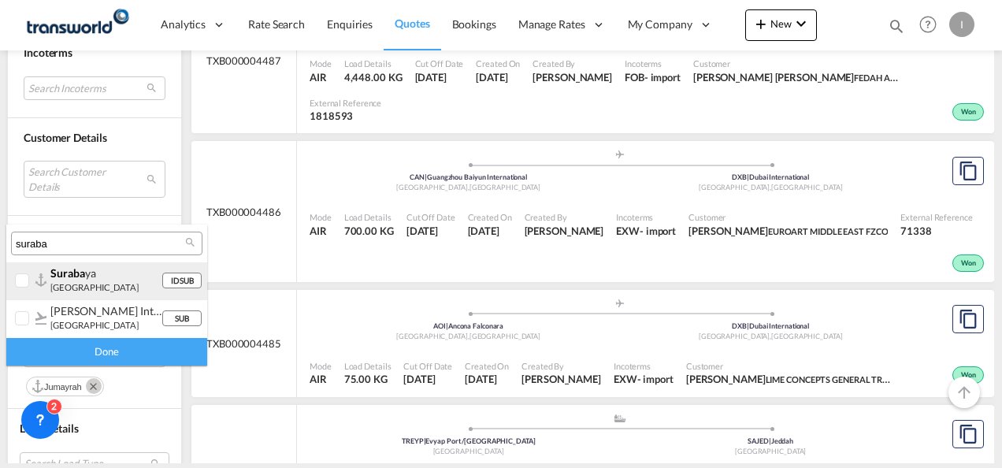
type input "suraba"
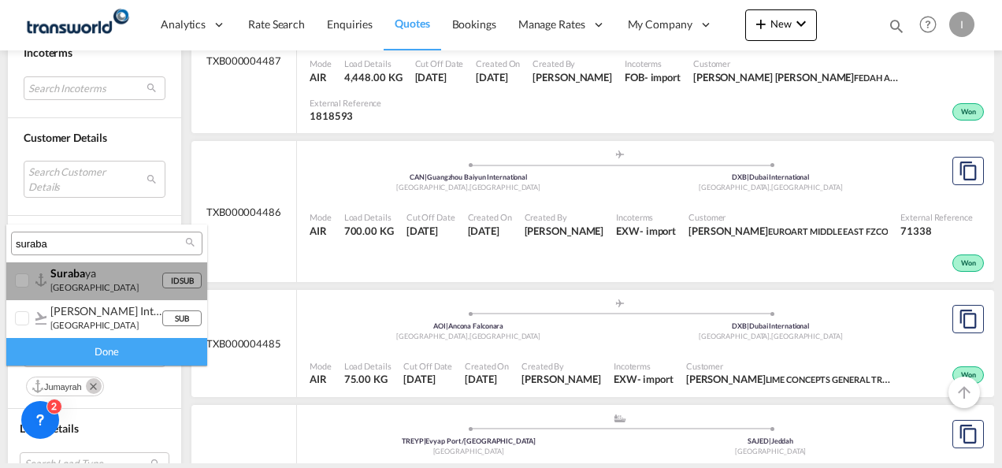
click at [95, 276] on div "suraba ya" at bounding box center [105, 272] width 111 height 13
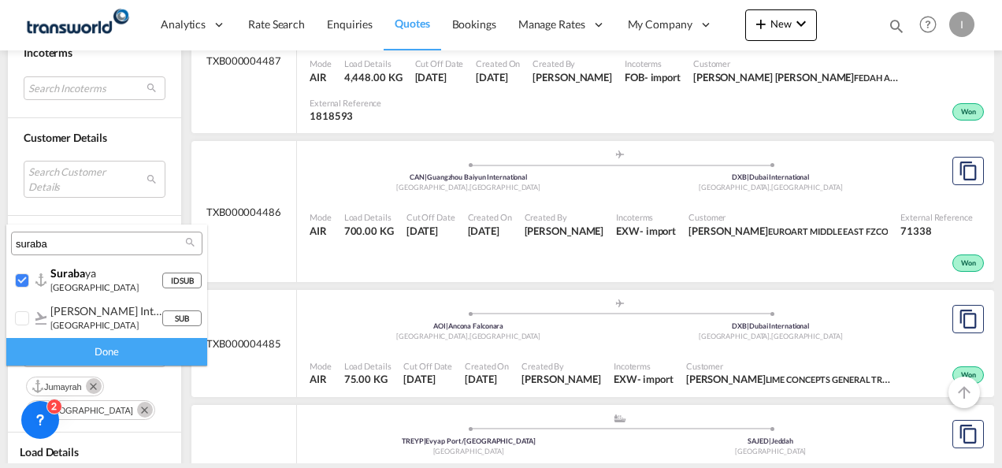
click at [102, 359] on div "Done" at bounding box center [106, 352] width 201 height 28
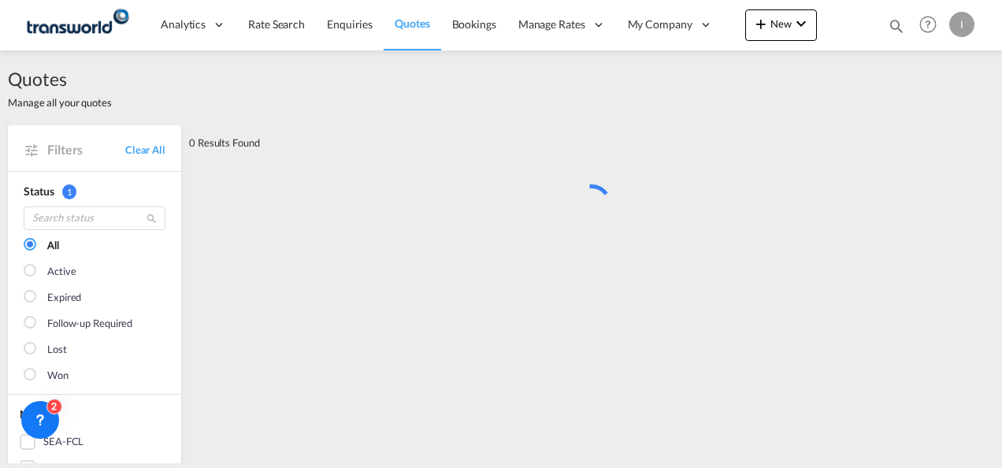
scroll to position [0, 0]
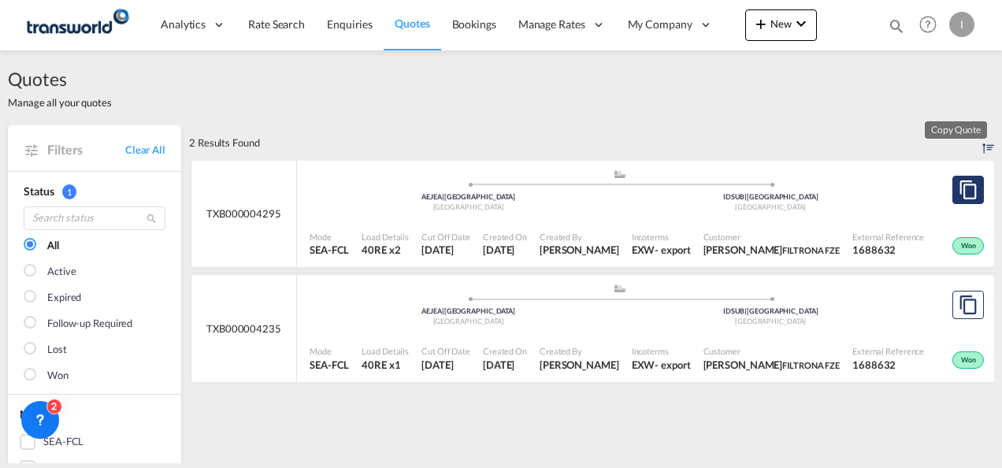
click at [961, 189] on md-icon "assets/icons/custom/copyQuote.svg" at bounding box center [968, 189] width 19 height 19
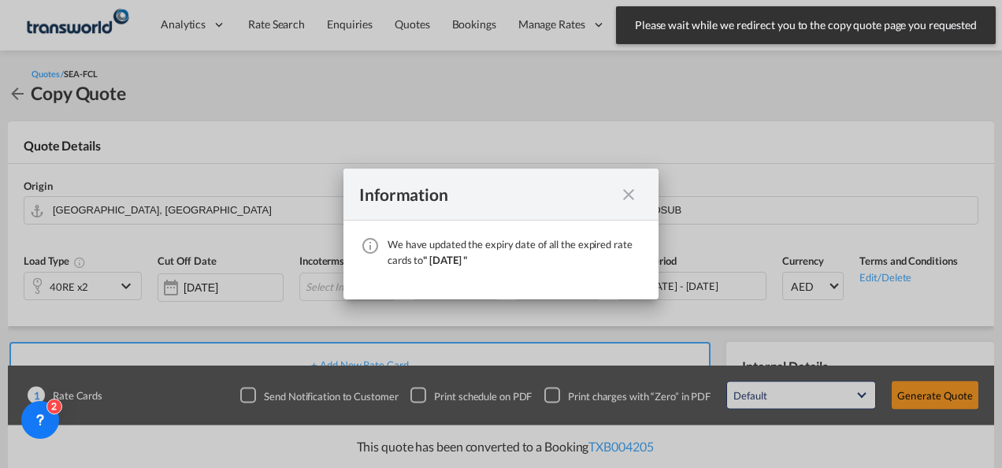
click at [620, 195] on md-icon "icon-close fg-AAA8AD cursor" at bounding box center [628, 194] width 19 height 19
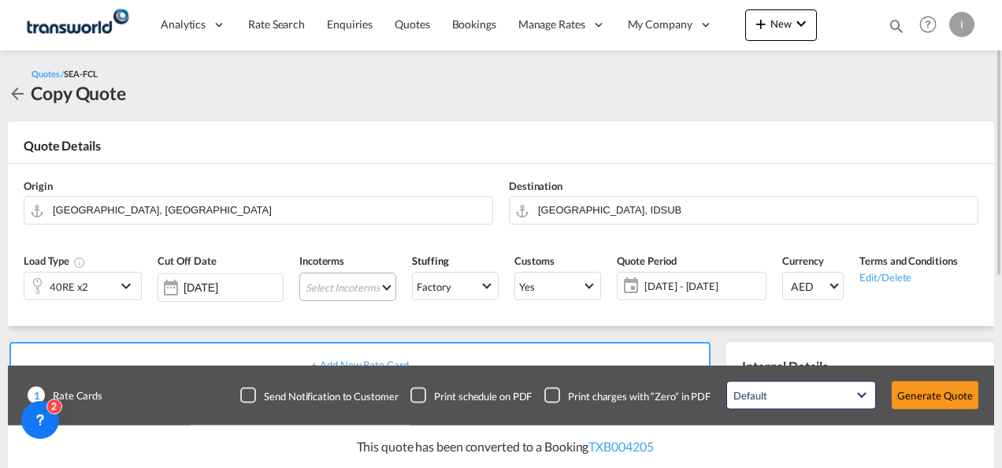
click at [329, 287] on md-select "Select Incoterms DPU - import Delivery at Place Unloaded EXW - export Ex Works …" at bounding box center [347, 287] width 97 height 28
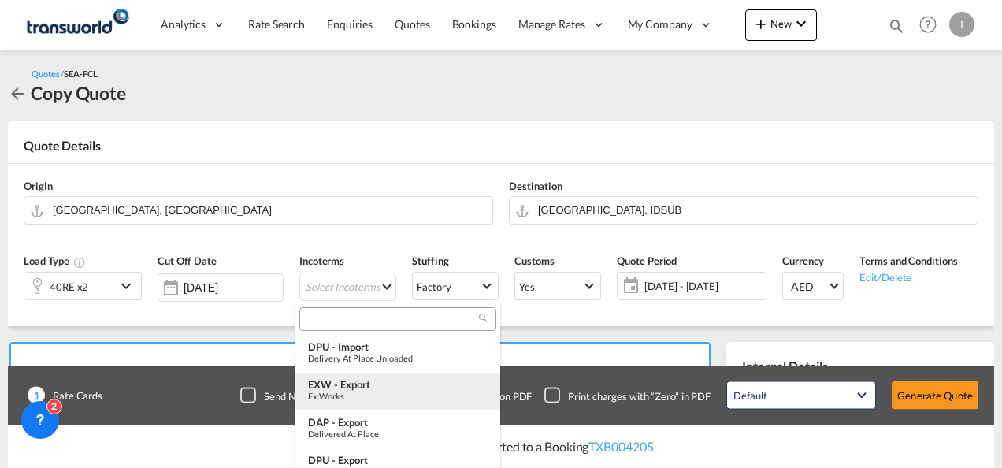
click at [340, 398] on div "Ex Works" at bounding box center [398, 396] width 180 height 10
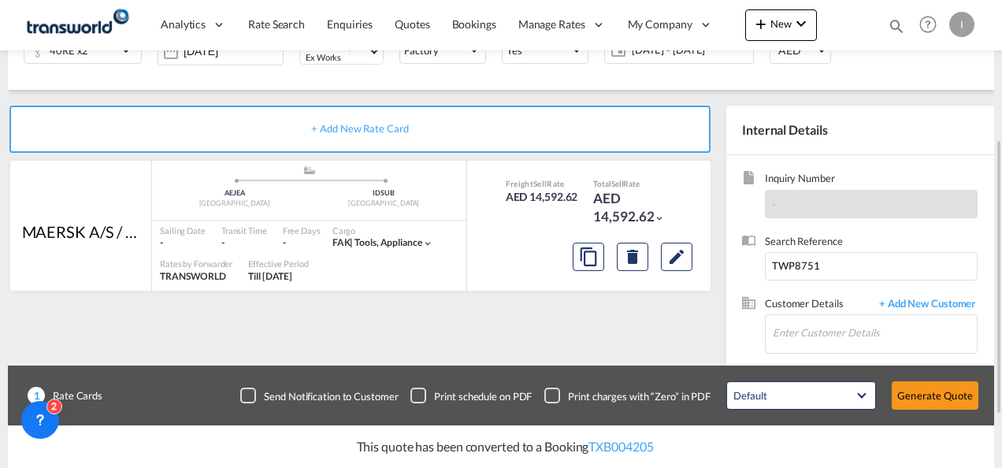
scroll to position [325, 0]
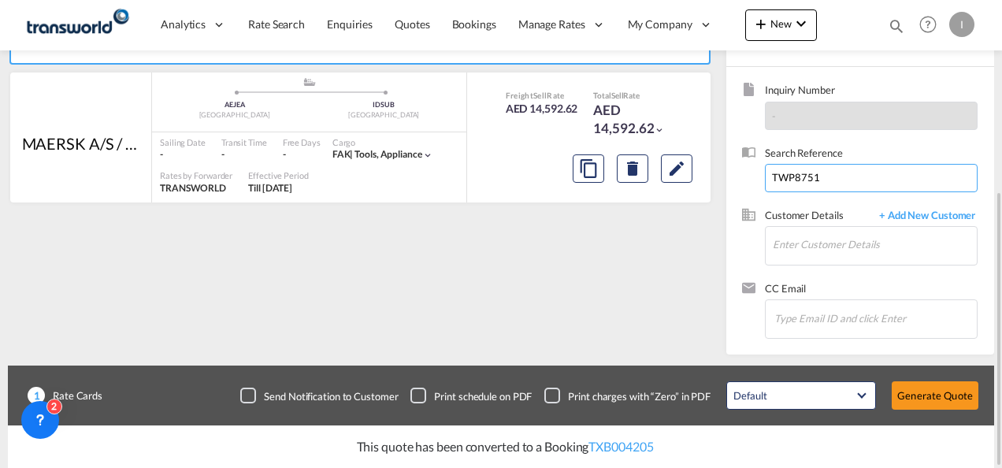
drag, startPoint x: 850, startPoint y: 169, endPoint x: 723, endPoint y: 181, distance: 128.3
click at [729, 182] on div "Inquiry Number - Search Reference TWP8751 Customer Details + Add New Customer E…" at bounding box center [860, 211] width 268 height 288
paste input "I 21506"
type input "TWI 21506"
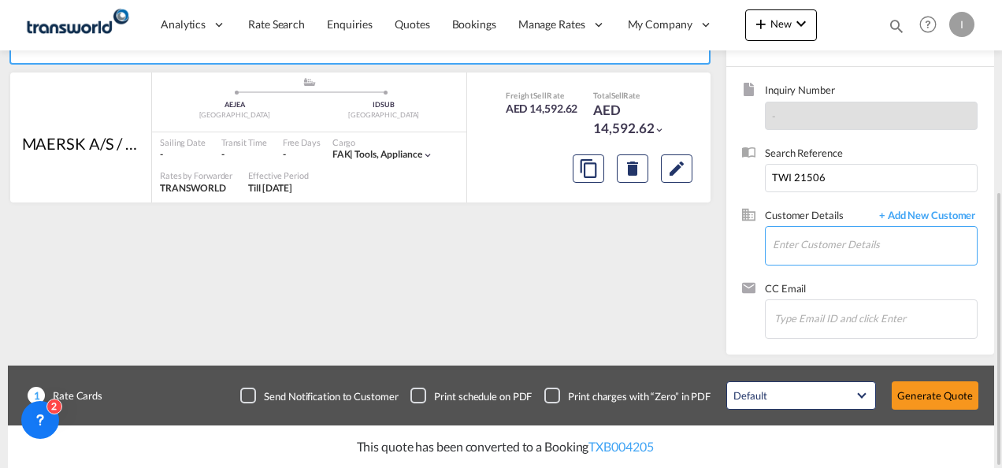
click at [816, 240] on input "Enter Customer Details" at bounding box center [875, 244] width 204 height 35
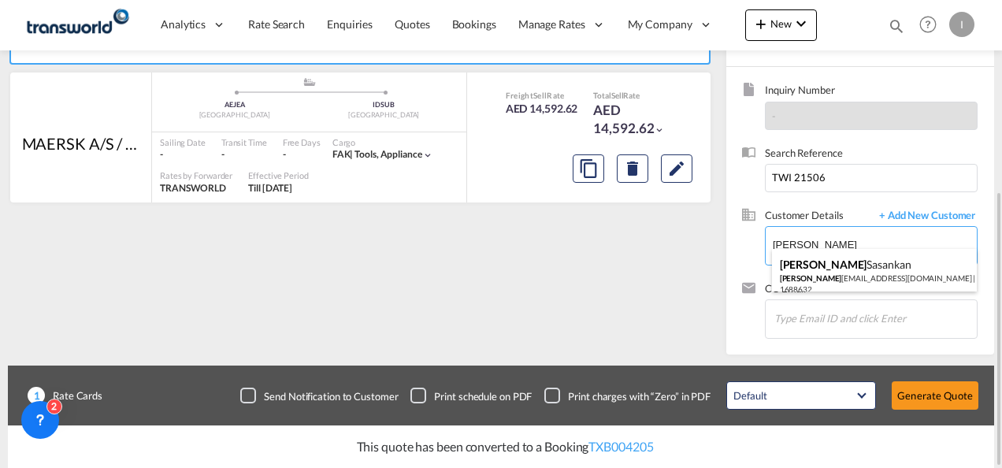
click at [816, 269] on div "[PERSON_NAME] Sharath [EMAIL_ADDRESS][DOMAIN_NAME] | FILTRONA FZE | 1688632" at bounding box center [875, 276] width 206 height 54
type input "FILTRONA FZE, [PERSON_NAME], [EMAIL_ADDRESS][DOMAIN_NAME]"
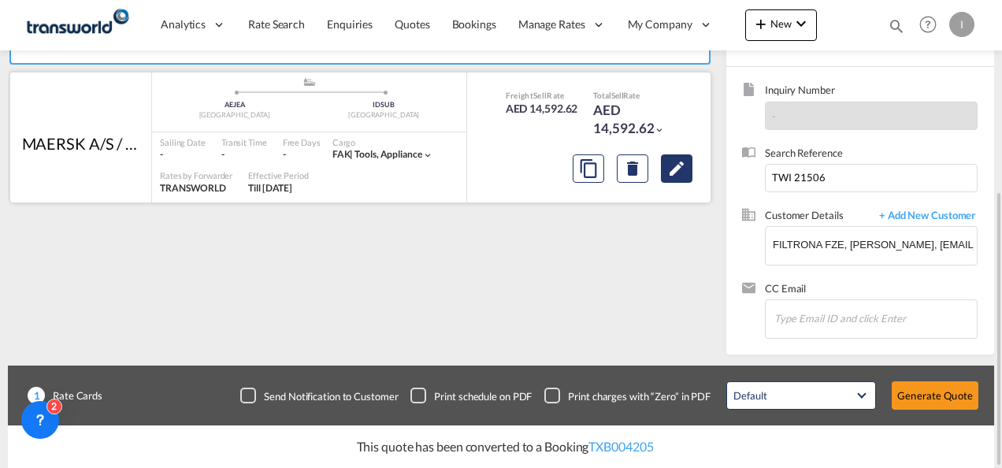
click at [686, 160] on md-icon "Edit" at bounding box center [676, 168] width 19 height 19
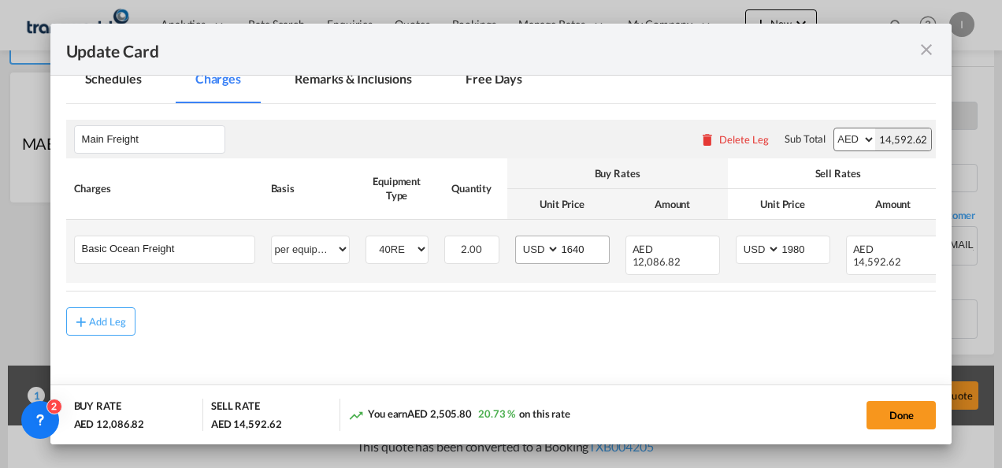
scroll to position [394, 0]
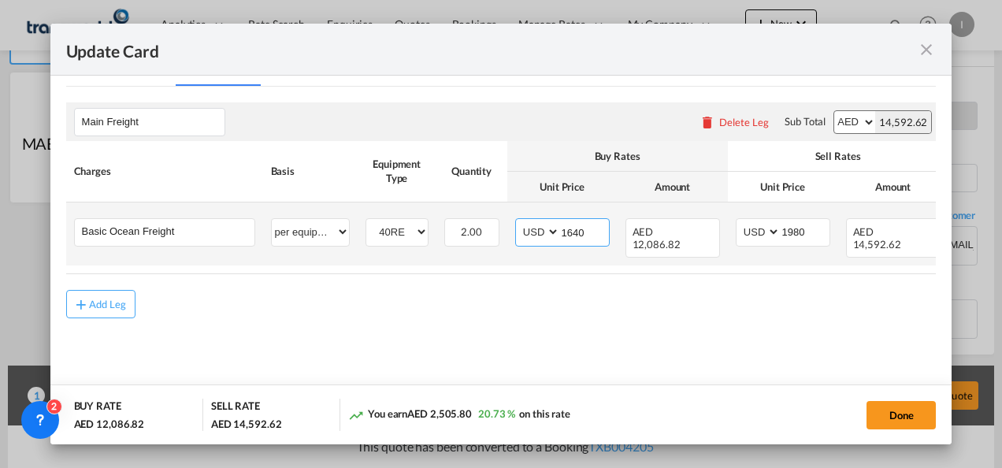
click at [574, 235] on input "1640" at bounding box center [584, 231] width 49 height 24
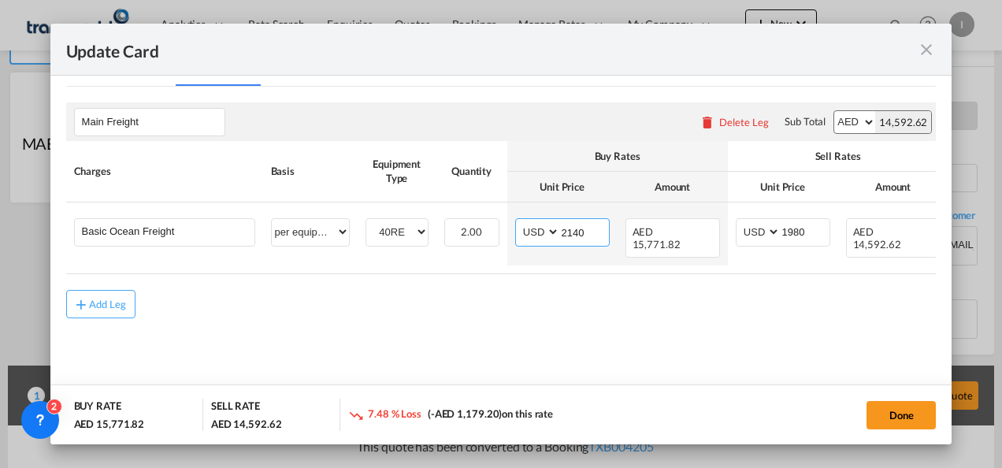
type input "2140"
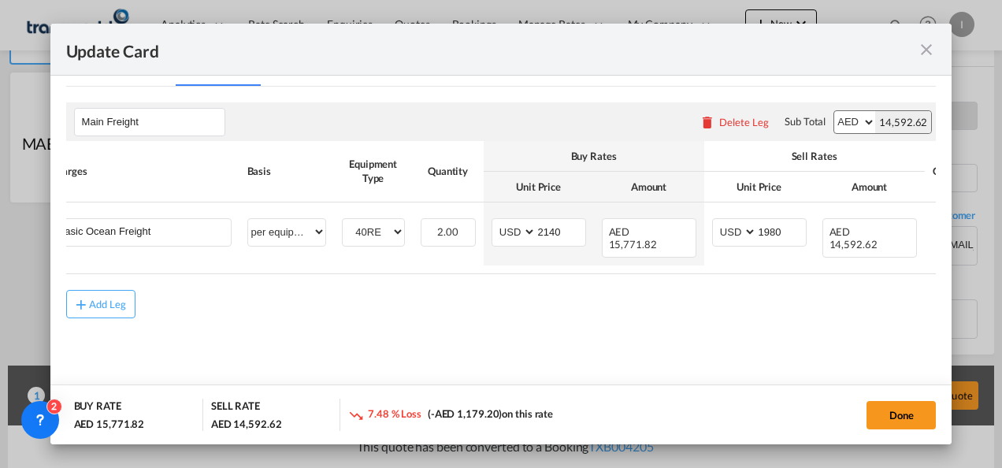
scroll to position [0, 27]
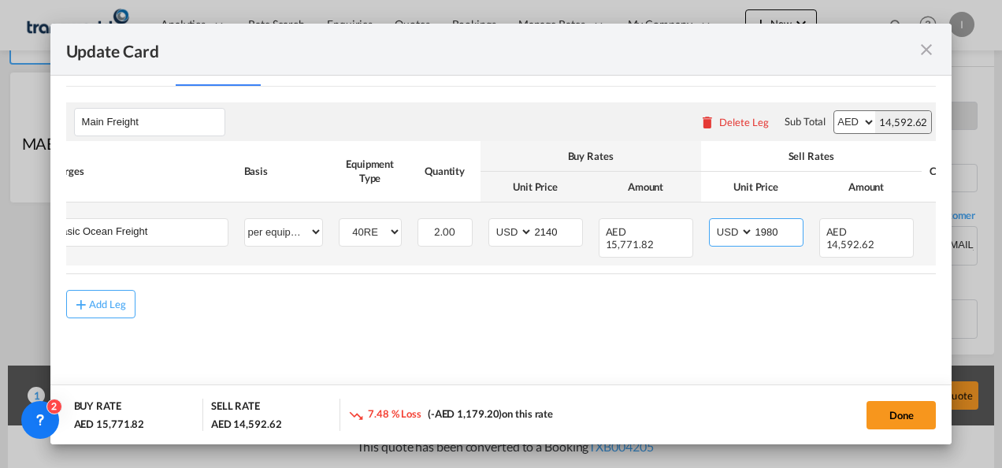
click at [770, 226] on input "1980" at bounding box center [778, 231] width 49 height 24
click at [770, 225] on input "1980" at bounding box center [778, 231] width 49 height 24
drag, startPoint x: 774, startPoint y: 232, endPoint x: 717, endPoint y: 237, distance: 56.9
click at [715, 239] on md-input-container "AED AFN ALL AMD ANG AOA ARS AUD AWG AZN BAM BBD BDT BGN BHD BIF BMD BND [PERSON…" at bounding box center [756, 232] width 95 height 28
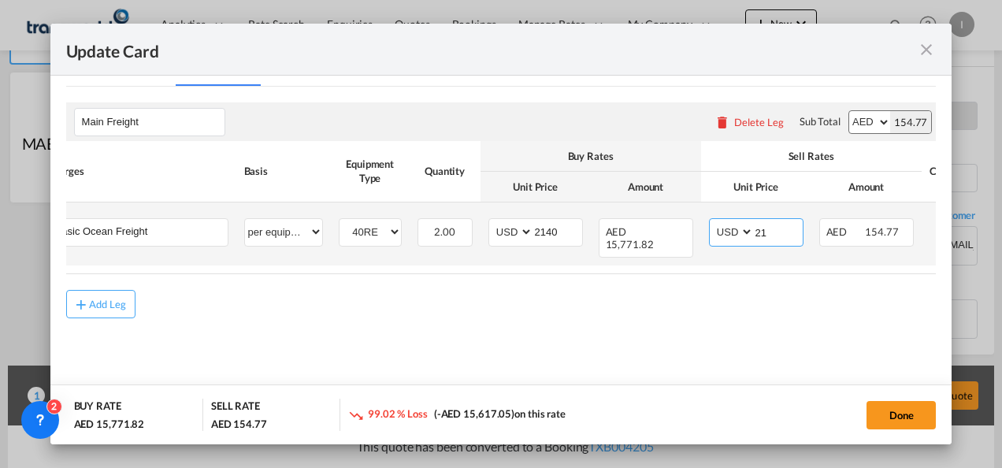
type input "21"
click at [722, 229] on select "AED AFN ALL AMD ANG AOA ARS AUD AWG AZN BAM BBD BDT BGN BHD BIF BMD BND [PERSON…" at bounding box center [732, 231] width 41 height 21
select select "string:AED"
click at [712, 221] on select "AED AFN ALL AMD ANG AOA ARS AUD AWG AZN BAM BBD BDT BGN BHD BIF BMD BND [PERSON…" at bounding box center [732, 231] width 41 height 21
click at [765, 234] on input "21" at bounding box center [778, 231] width 49 height 24
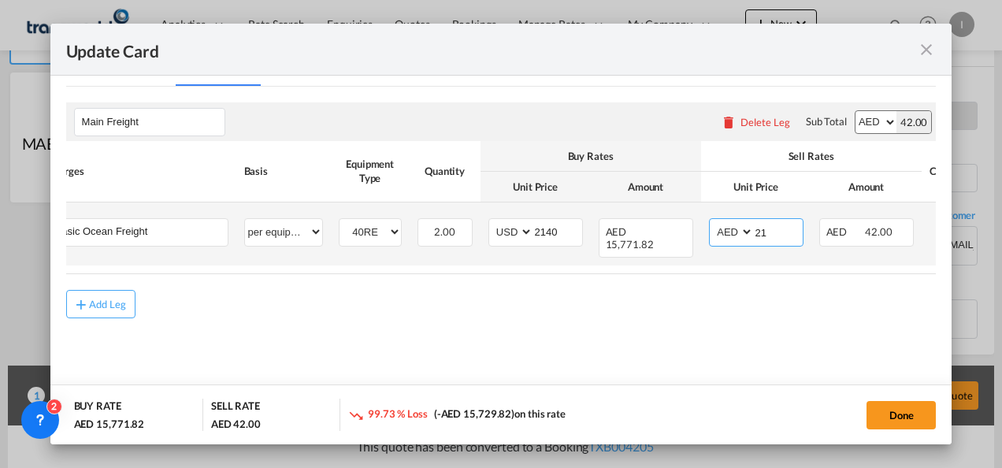
type input "2"
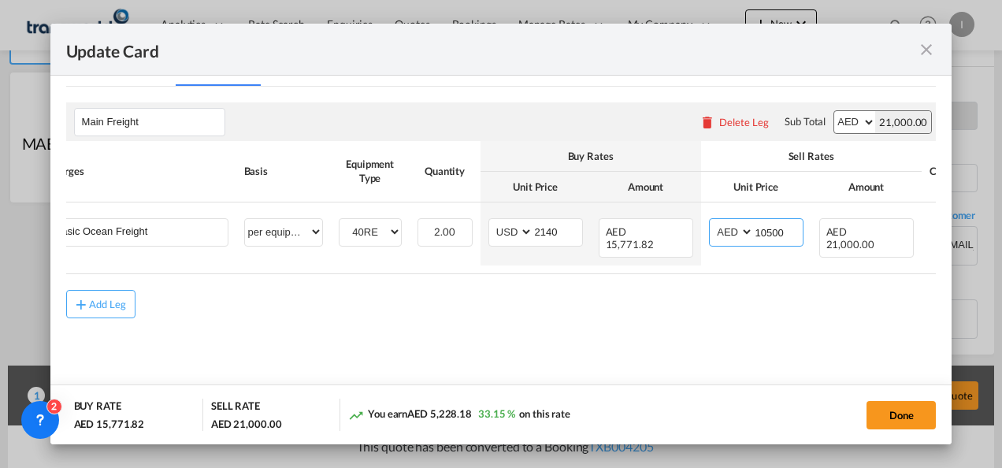
type input "10500"
click at [619, 333] on md-content "Main Freight Please enter leg name Leg Name Already Exists Delete Leg Sub Total…" at bounding box center [501, 233] width 871 height 292
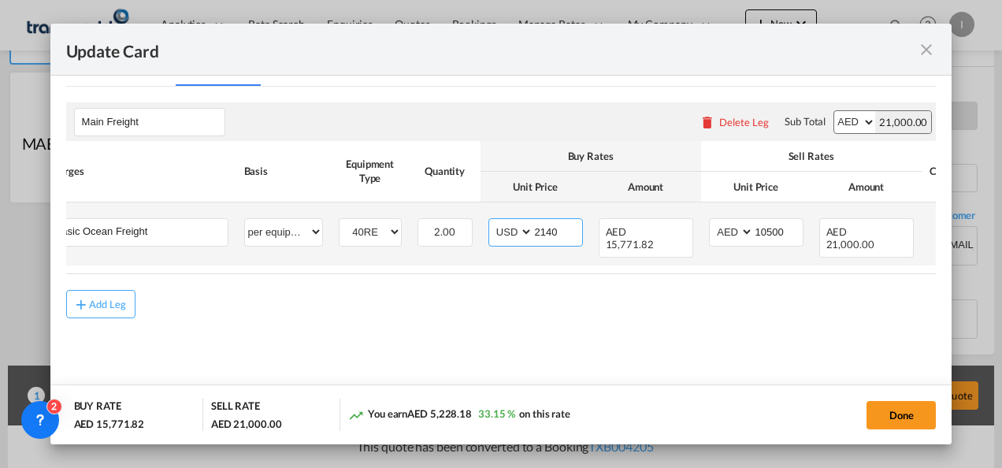
click at [546, 229] on input "2140" at bounding box center [557, 231] width 49 height 24
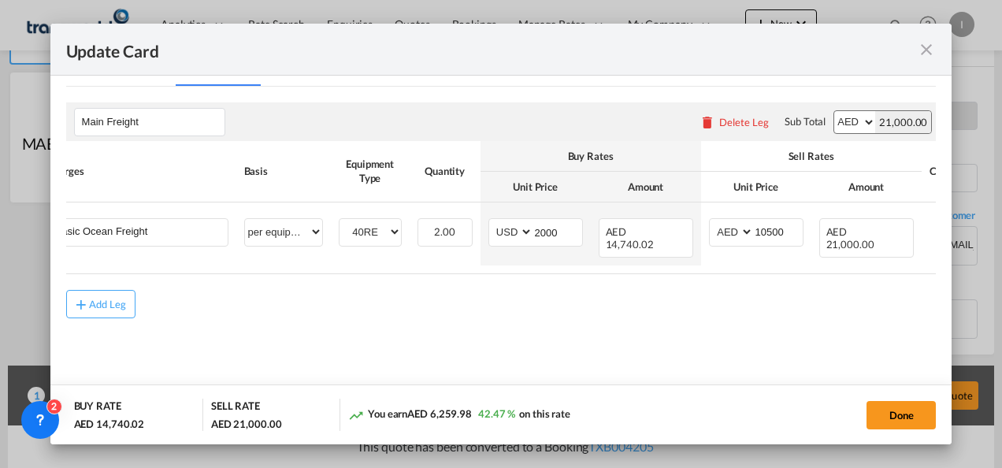
click at [467, 314] on div "Add Leg" at bounding box center [501, 304] width 871 height 28
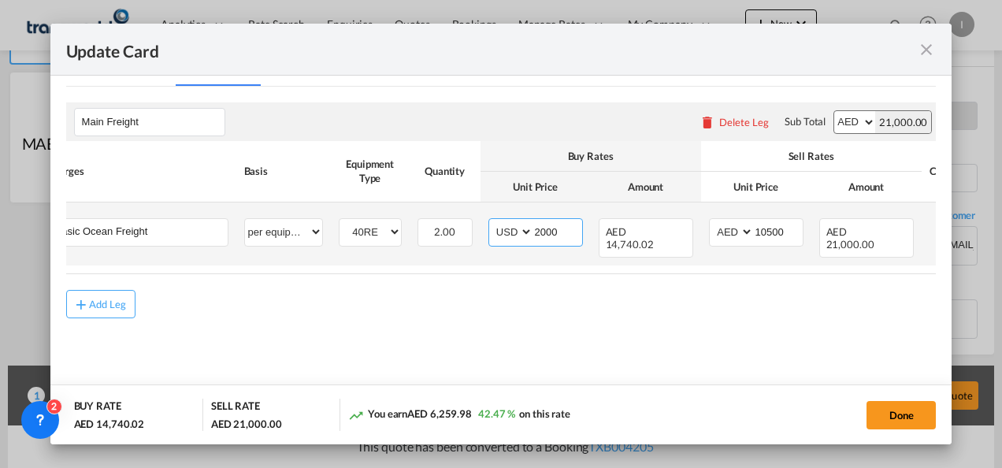
click at [545, 229] on input "2000" at bounding box center [557, 231] width 49 height 24
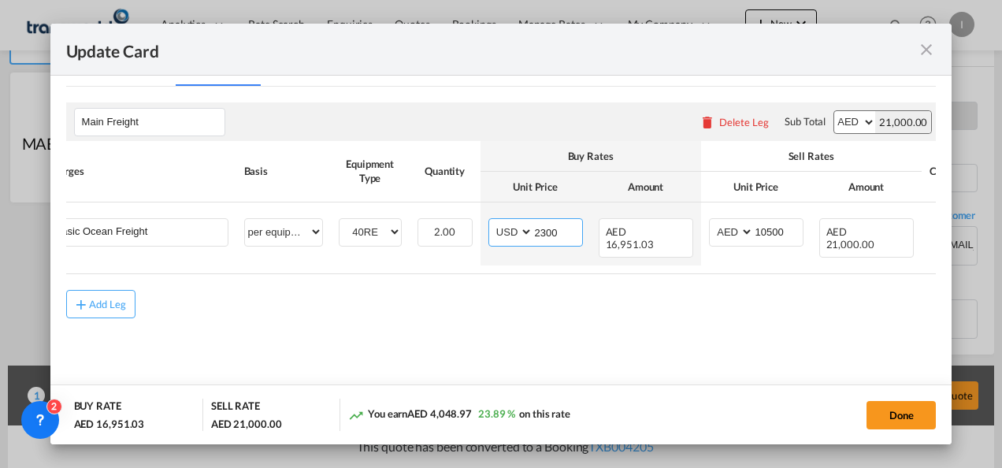
type input "2300"
click at [563, 331] on md-content "Main Freight Please enter leg name Leg Name Already Exists Delete Leg Sub Total…" at bounding box center [501, 233] width 871 height 292
click at [881, 414] on button "Done" at bounding box center [901, 415] width 69 height 28
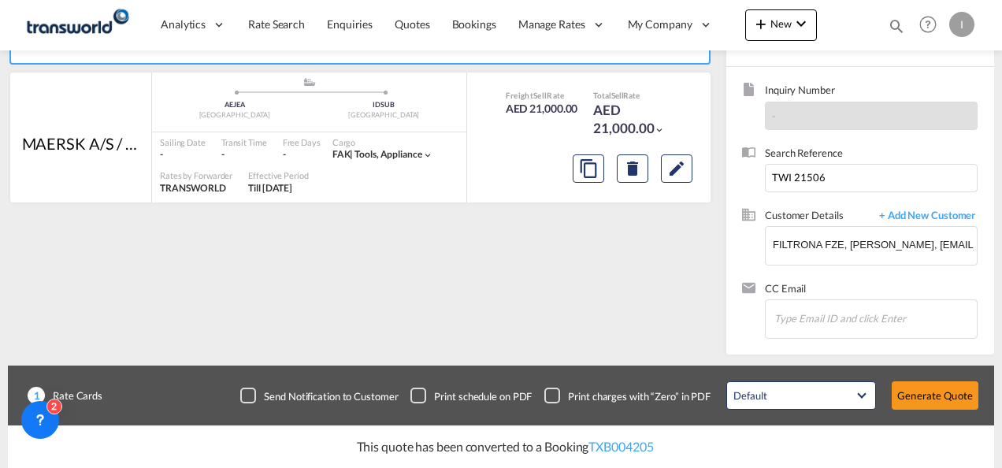
click at [942, 403] on div "Update Card Port of [GEOGRAPHIC_DATA] [GEOGRAPHIC_DATA] T/S Liner/Carrier MAERS…" at bounding box center [501, 234] width 1002 height 468
click at [942, 403] on button "Generate Quote" at bounding box center [935, 395] width 87 height 28
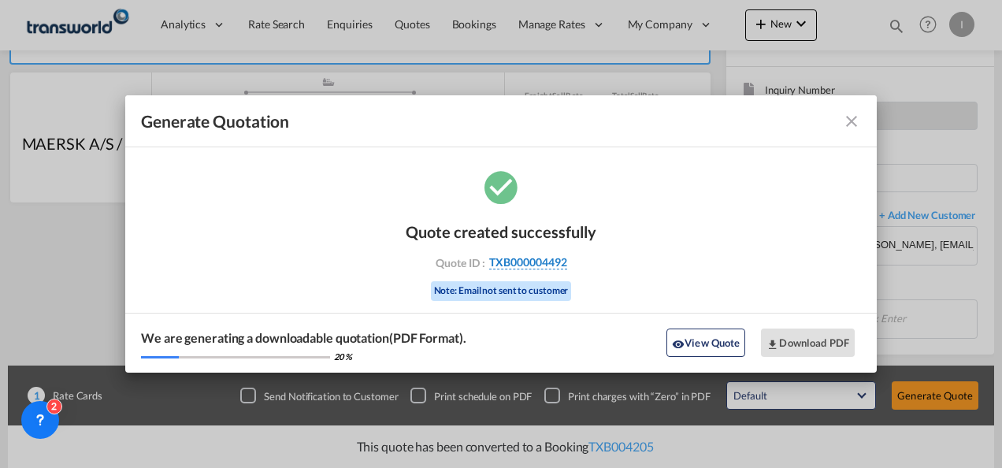
click at [538, 263] on span "TXB000004492" at bounding box center [528, 262] width 78 height 14
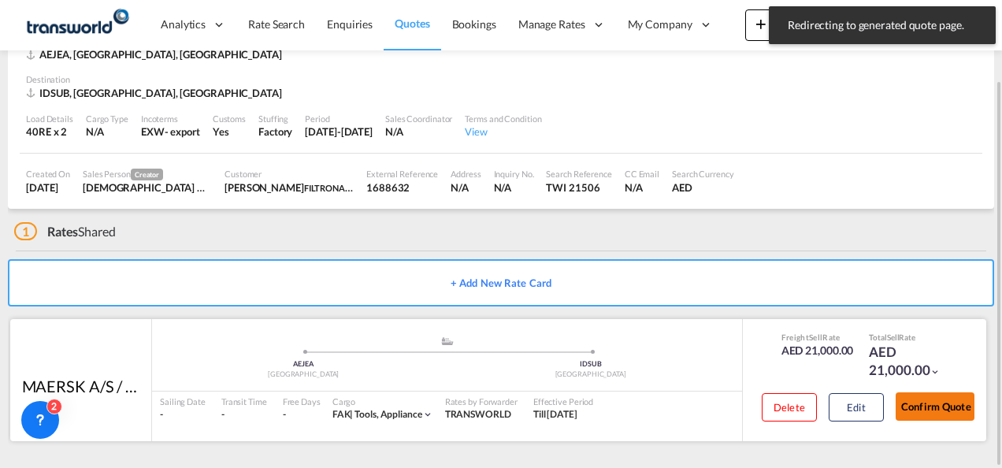
click at [938, 408] on button "Confirm Quote" at bounding box center [935, 406] width 79 height 28
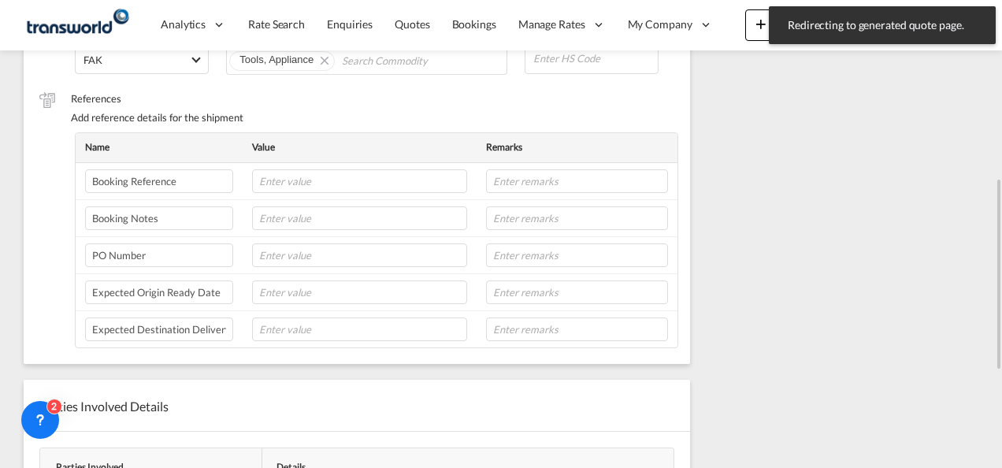
scroll to position [118, 0]
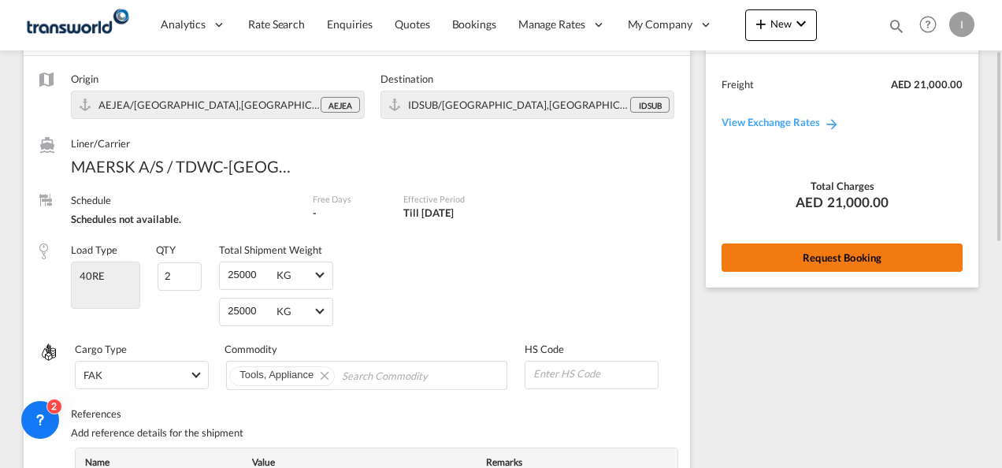
click at [857, 253] on button "Request Booking" at bounding box center [842, 257] width 241 height 28
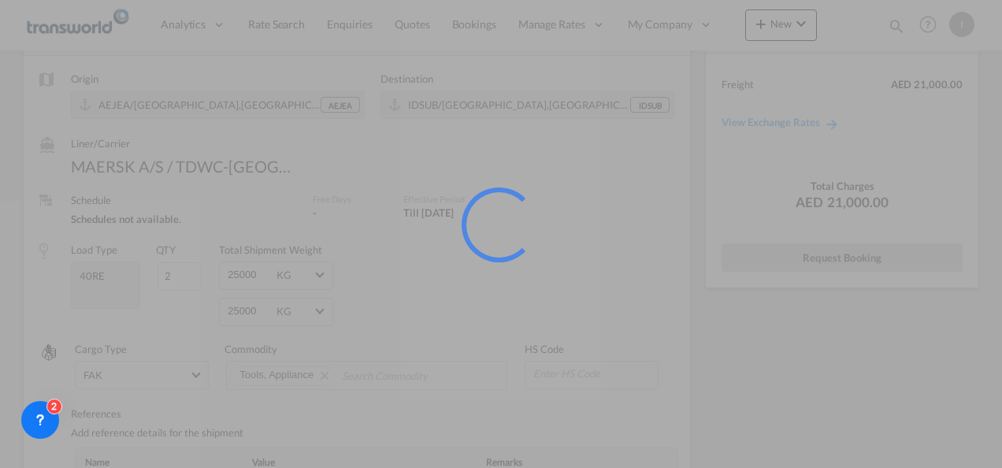
scroll to position [0, 0]
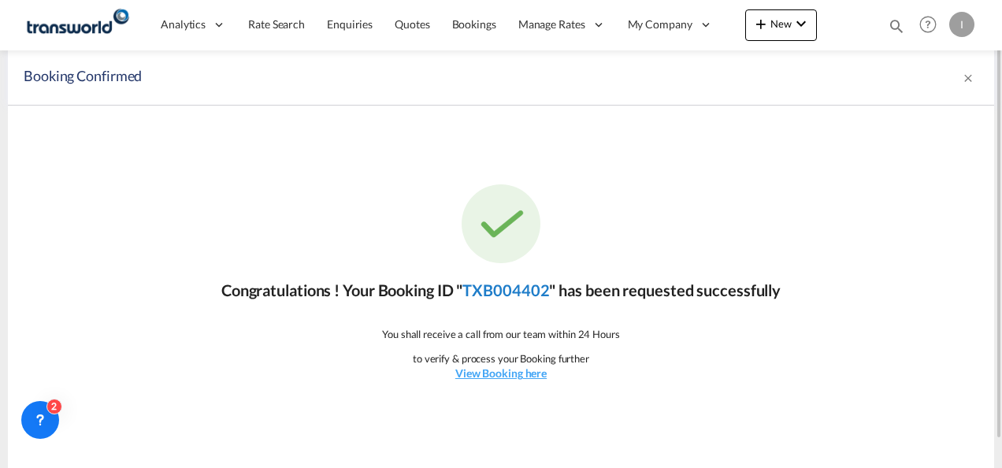
click at [537, 292] on link "TXB004402" at bounding box center [506, 290] width 87 height 19
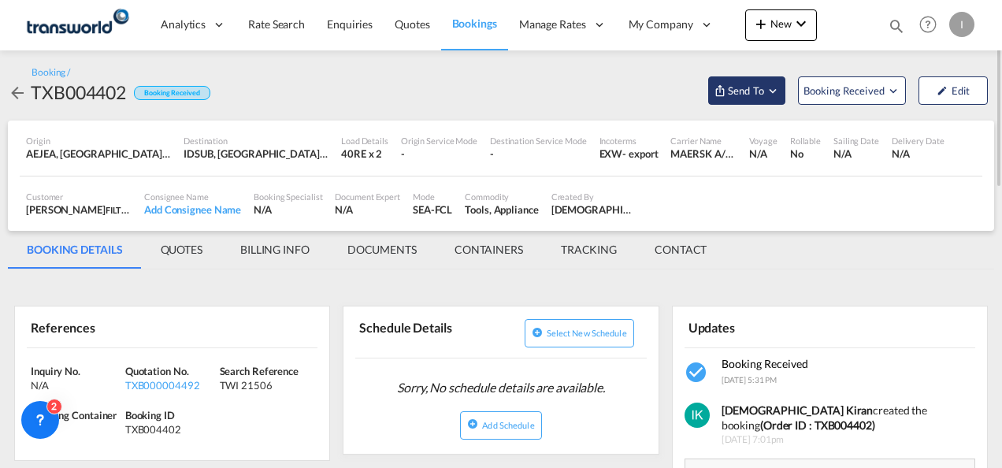
click at [749, 91] on span "Send To" at bounding box center [745, 91] width 39 height 16
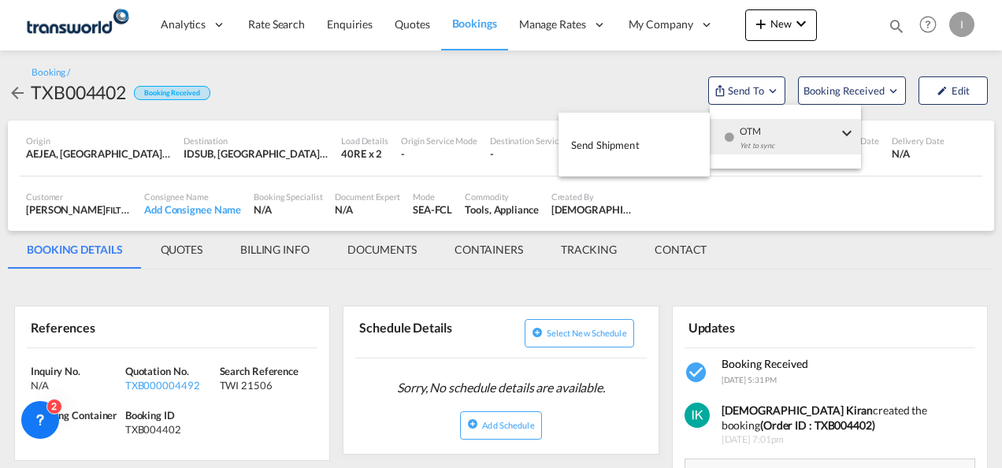
click at [745, 139] on div "Yet to sync" at bounding box center [789, 149] width 98 height 33
click at [606, 153] on span "Send Shipment" at bounding box center [605, 144] width 69 height 25
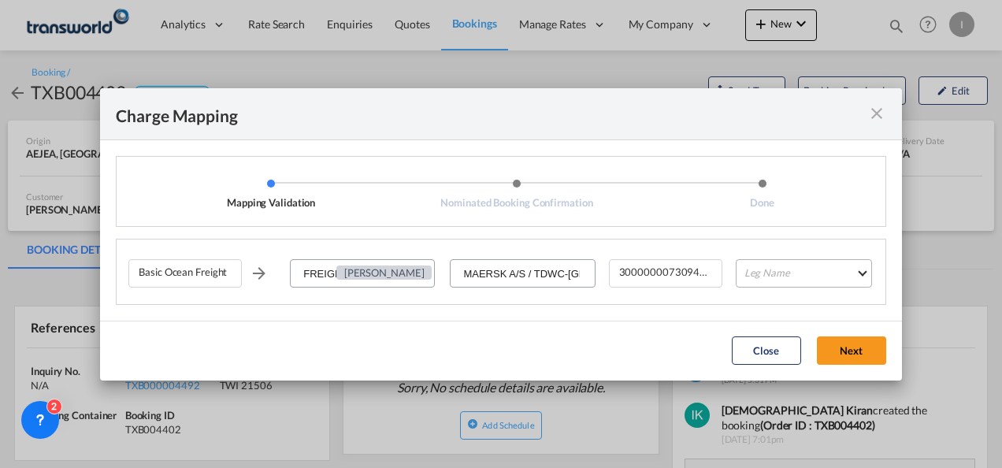
click at [756, 277] on md-select "Leg Name HANDLING ORIGIN VESSEL HANDLING DESTINATION OTHERS TL PICK UP CUSTOMS …" at bounding box center [804, 273] width 136 height 28
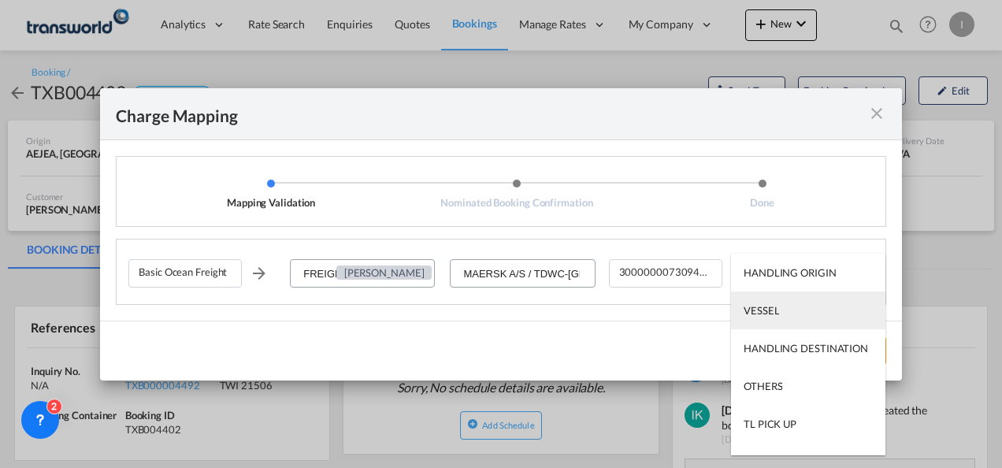
click at [753, 312] on div "VESSEL" at bounding box center [761, 310] width 35 height 14
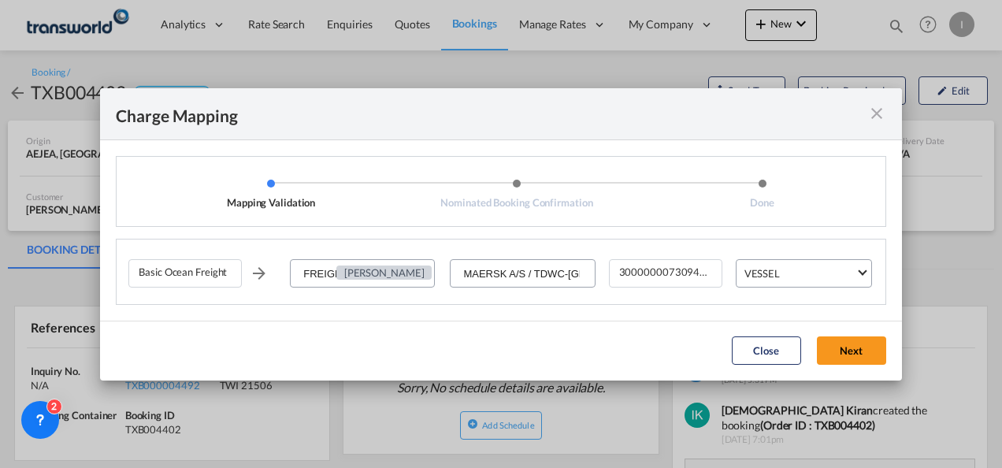
click at [843, 335] on md-dialog-actions "Close Next" at bounding box center [501, 351] width 802 height 60
click at [853, 354] on button "Next" at bounding box center [851, 350] width 69 height 28
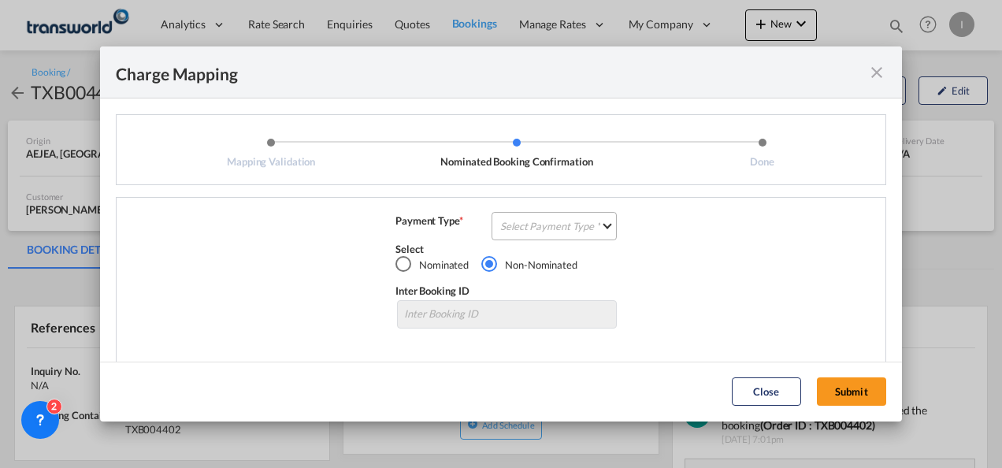
click at [564, 227] on md-select "Select Payment Type COLLECT PREPAID" at bounding box center [554, 226] width 125 height 28
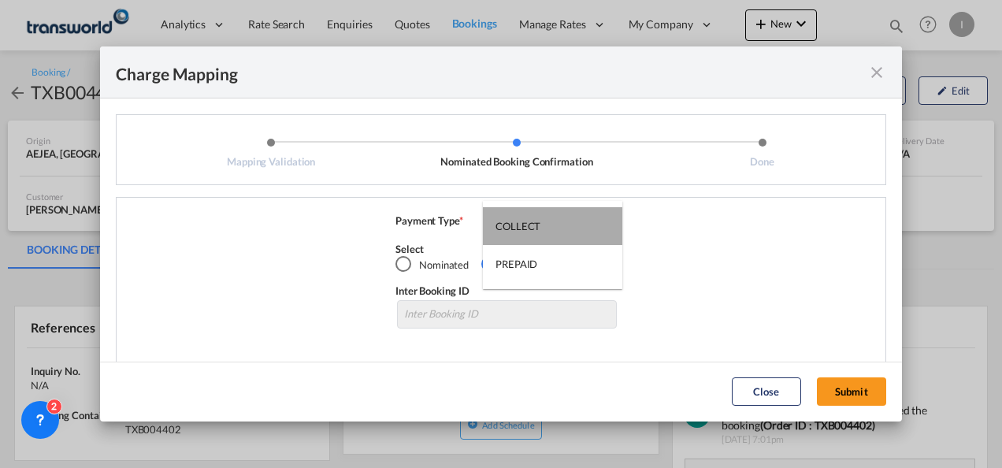
click at [568, 225] on md-option "COLLECT" at bounding box center [552, 226] width 139 height 38
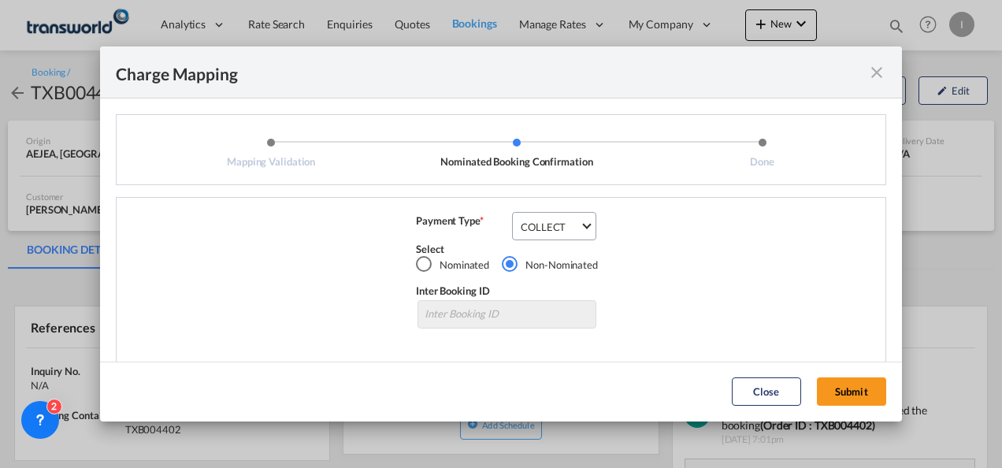
drag, startPoint x: 839, startPoint y: 397, endPoint x: 812, endPoint y: 403, distance: 28.1
click at [839, 396] on button "Submit" at bounding box center [851, 391] width 69 height 28
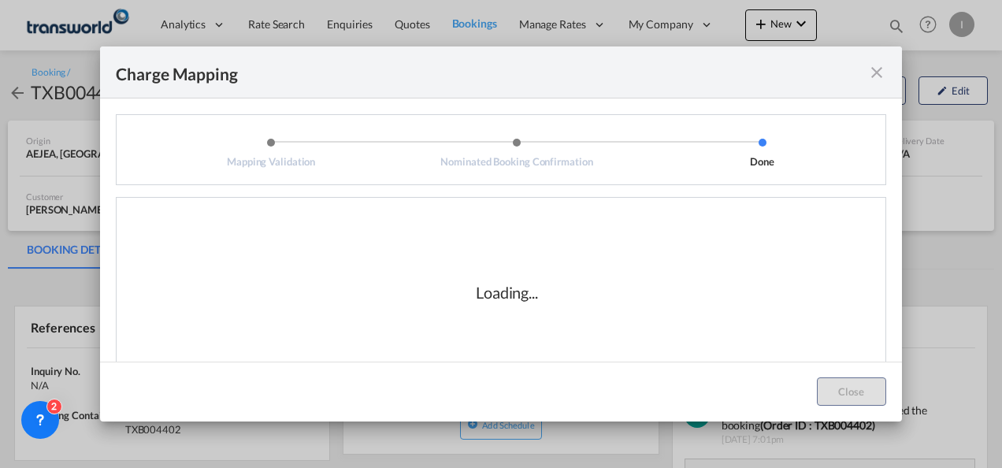
click at [760, 323] on div "Loading..." at bounding box center [506, 293] width 757 height 158
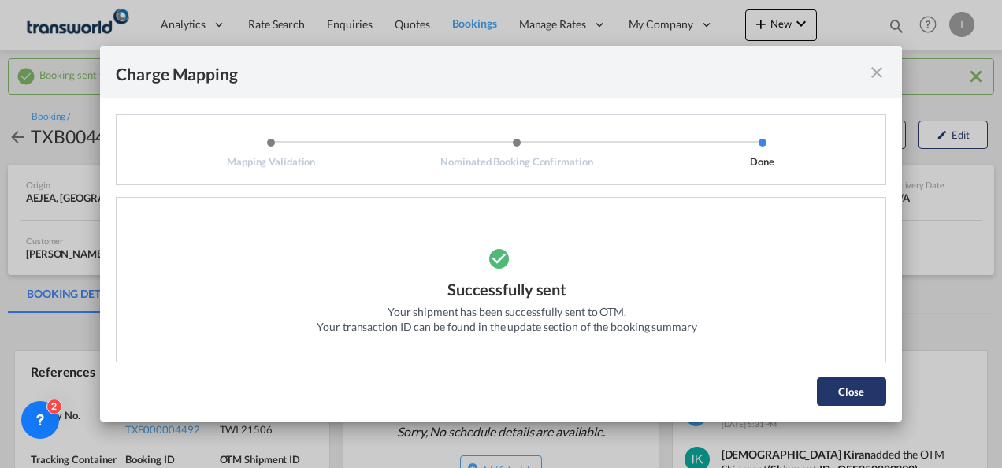
click at [832, 389] on button "Close" at bounding box center [851, 391] width 69 height 28
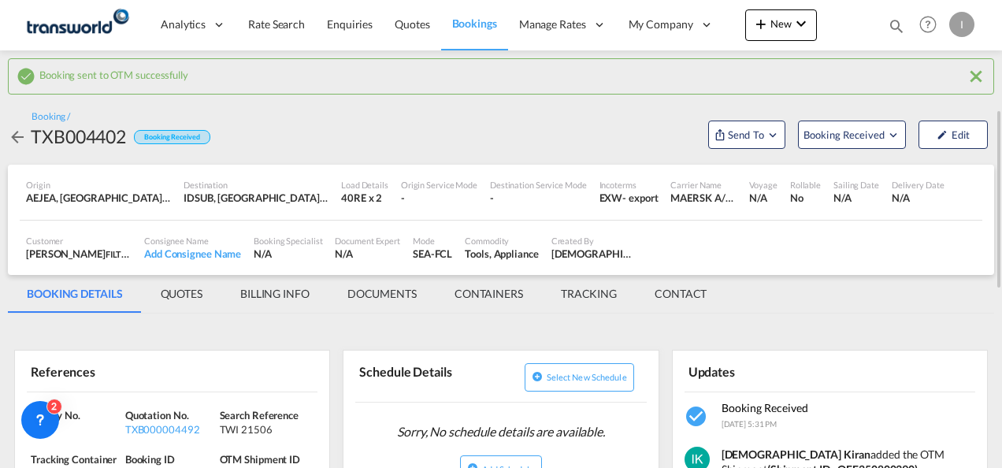
scroll to position [79, 0]
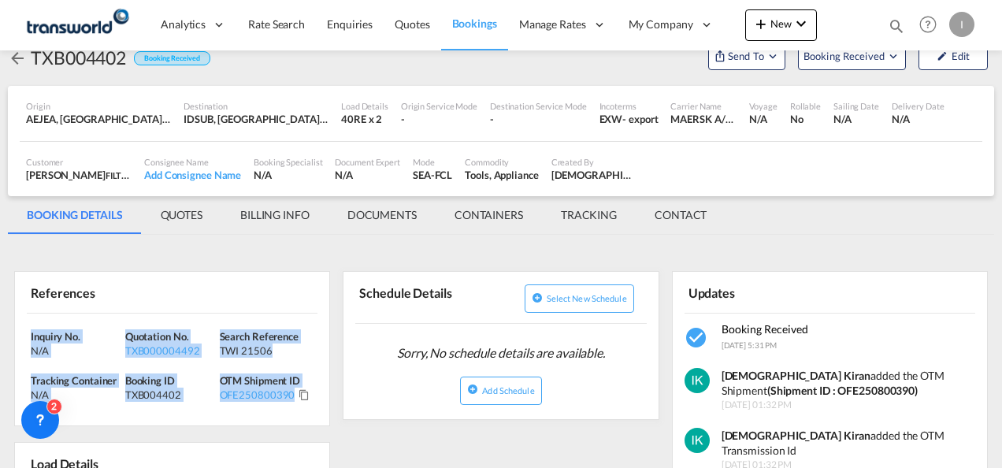
drag, startPoint x: 322, startPoint y: 402, endPoint x: -3, endPoint y: 339, distance: 331.5
click at [0, 339] on html "Analytics Reports Dashboard Rate Search Enquiries Quotes" at bounding box center [501, 234] width 1002 height 468
copy div "Inquiry No. N/A Quotation No. TXB000004492 Search Reference TWI 21506 Tracking …"
